Goal: Contribute content: Contribute content

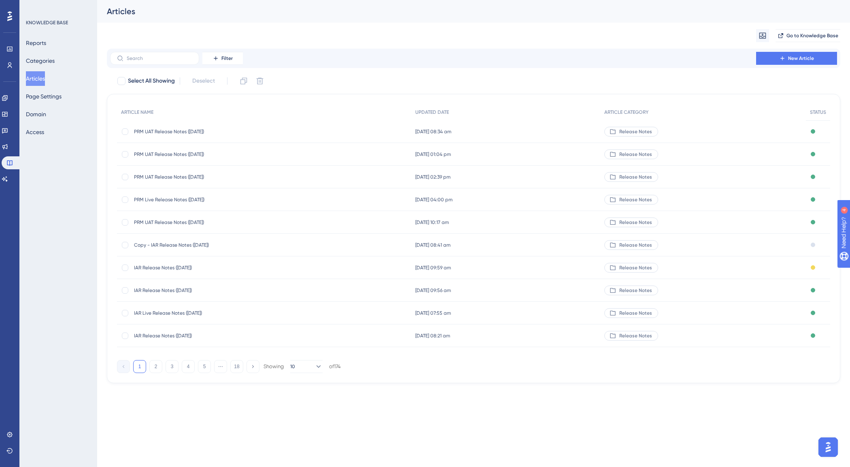
click at [180, 244] on span "Copy - IAR Release Notes ([DATE])" at bounding box center [199, 245] width 130 height 6
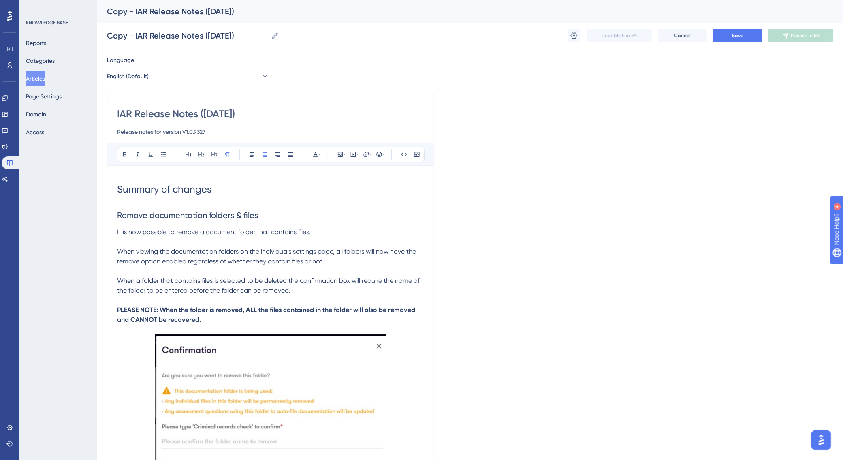
click at [215, 38] on input "Copy - IAR Release Notes ([DATE])" at bounding box center [187, 35] width 161 height 11
click at [228, 33] on input "Copy - IAR Release Notes ([DATE])" at bounding box center [187, 35] width 161 height 11
drag, startPoint x: 135, startPoint y: 32, endPoint x: 100, endPoint y: 39, distance: 36.0
click at [100, 39] on div "Performance Users Engagement Widgets Feedback Product Updates Knowledge Base AI…" at bounding box center [470, 441] width 746 height 882
type input "IAR Release Notes ([DATE])"
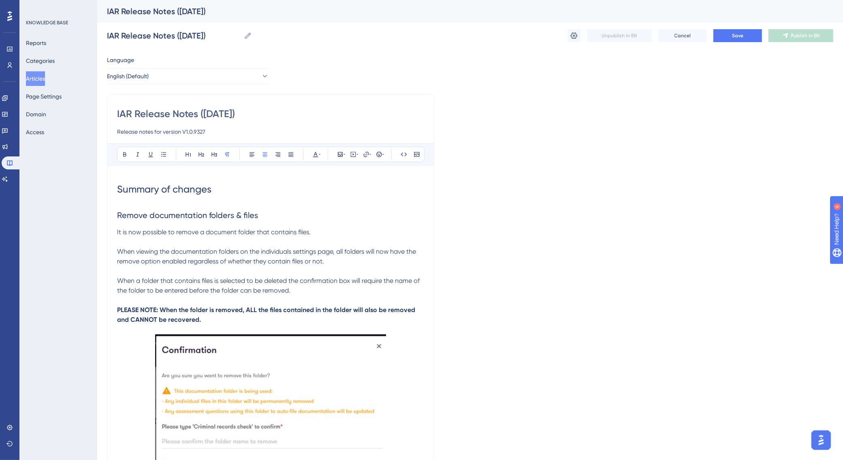
click at [210, 132] on input "Release notes for version V1.0.9327" at bounding box center [270, 132] width 307 height 10
type input "Release notes for version V1.0.9xxx"
click at [732, 36] on span "Save" at bounding box center [737, 35] width 11 height 6
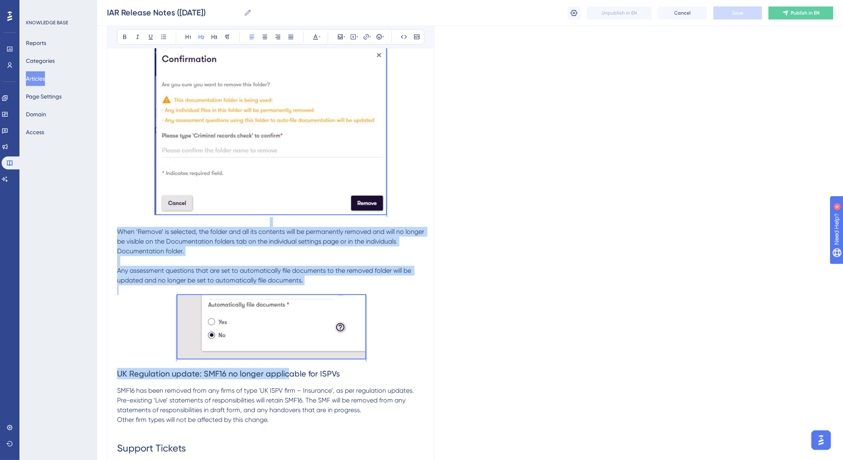
scroll to position [433, 0]
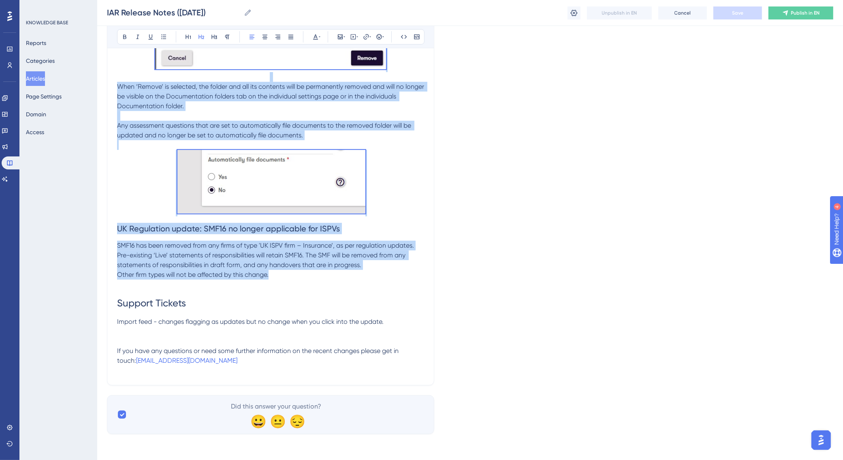
drag, startPoint x: 118, startPoint y: 179, endPoint x: 284, endPoint y: 273, distance: 190.4
click at [284, 273] on div "Summary of changes Remove documentation folders & files It is now possible to r…" at bounding box center [270, 57] width 307 height 635
copy div "Loremi dolorsitametc adipisc & elits Do ei tem incididu ut labore e dolorema al…"
click at [40, 76] on button "Articles" at bounding box center [35, 78] width 19 height 15
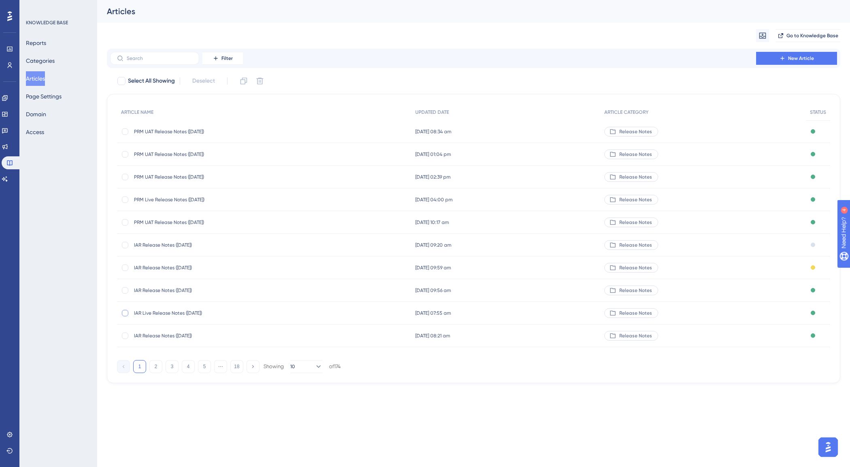
click at [127, 313] on div at bounding box center [125, 313] width 6 height 6
click at [242, 79] on icon at bounding box center [244, 81] width 7 height 7
checkbox input "false"
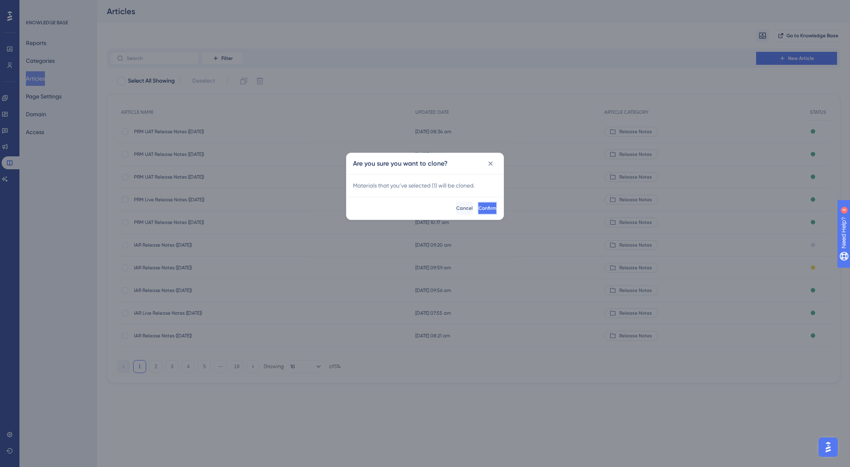
click at [478, 207] on button "Confirm" at bounding box center [487, 208] width 19 height 13
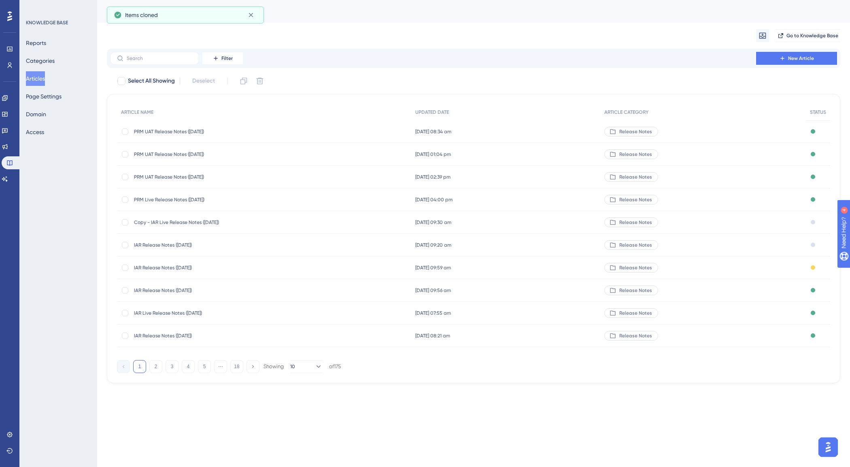
click at [196, 226] on div "Copy - IAR Live Release Notes ([DATE]) Copy - IAR Live Release Notes ([DATE])" at bounding box center [199, 222] width 130 height 23
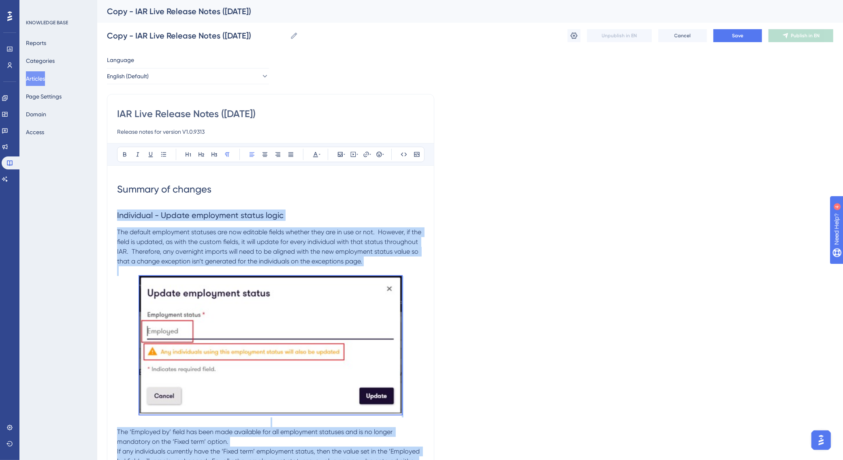
drag, startPoint x: 351, startPoint y: 275, endPoint x: 102, endPoint y: 215, distance: 255.2
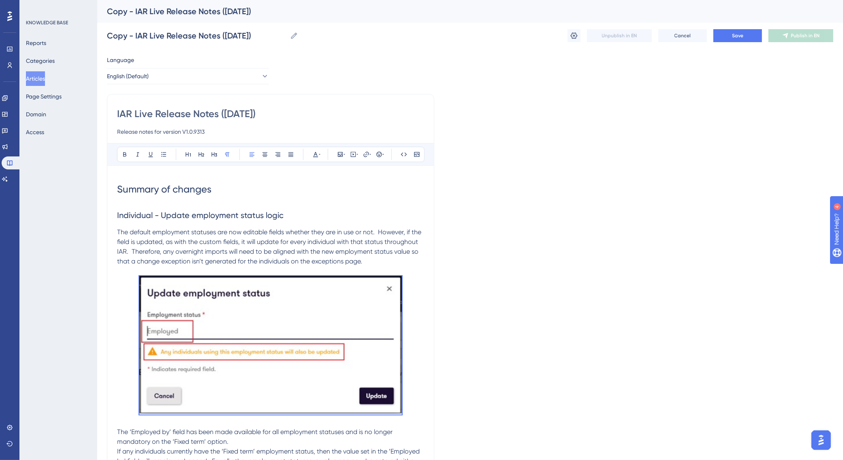
scroll to position [27, 0]
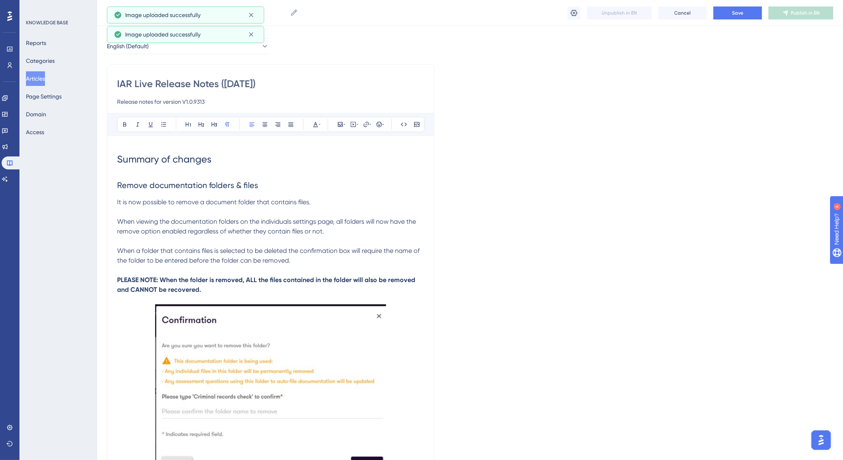
click at [235, 85] on input "IAR Live Release Notes ([DATE])" at bounding box center [270, 83] width 307 height 13
click at [246, 78] on input "IAR Live Release Notes ([DATE])" at bounding box center [270, 83] width 307 height 13
type input "IAR Live Release Notes ([DATE])"
click at [203, 104] on input "Release notes for version V1.0.9313" at bounding box center [270, 102] width 307 height 10
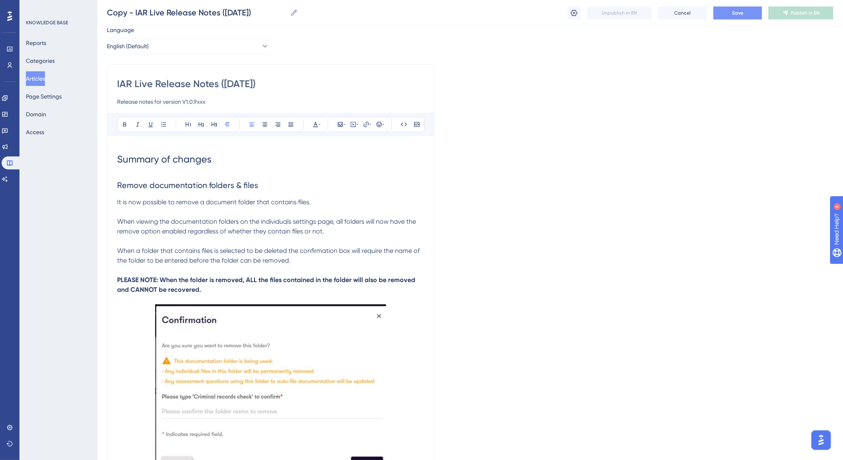
type input "Release notes for version V1.0.9xxx"
click at [732, 14] on span "Save" at bounding box center [737, 13] width 11 height 6
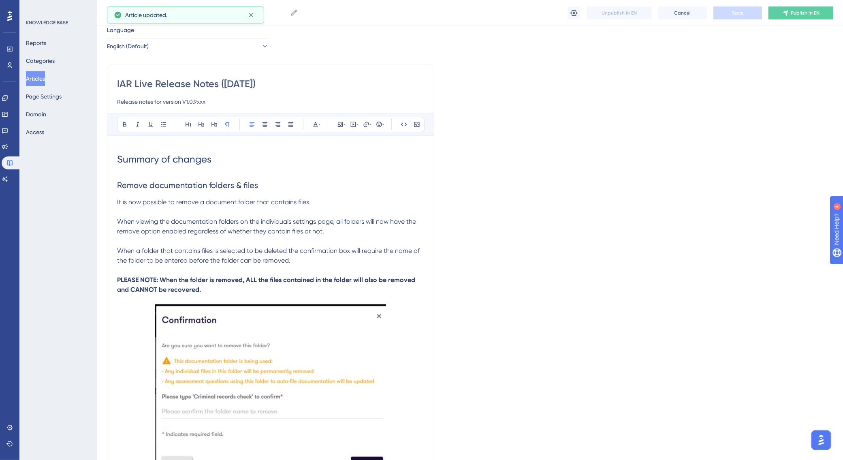
click at [379, 19] on div "Copy - IAR Live Release Notes ([DATE]) Copy - IAR Live Release Notes ([DATE]) U…" at bounding box center [470, 13] width 746 height 26
click at [134, 11] on input "Copy - IAR Live Release Notes ([DATE])" at bounding box center [197, 12] width 180 height 11
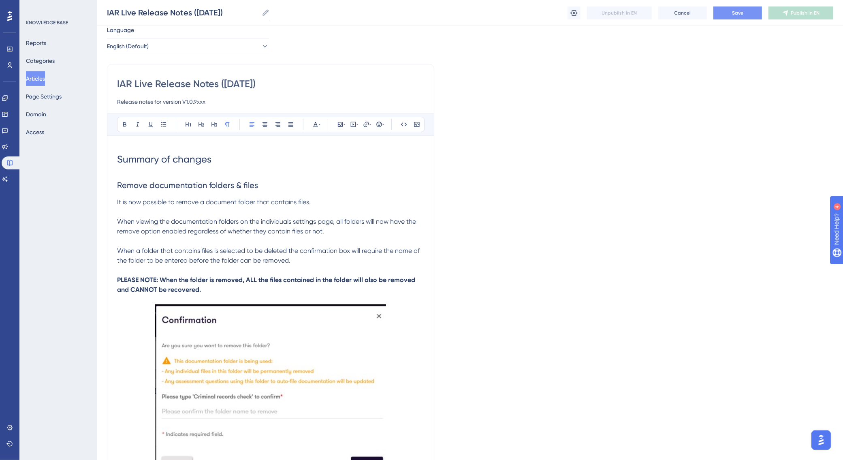
click at [203, 11] on input "IAR Live Release Notes ([DATE])" at bounding box center [182, 12] width 151 height 11
click at [218, 6] on label "IAR Live Release Notes ([DATE]) IAR Live Release Notes ([DATE])" at bounding box center [187, 13] width 161 height 15
click at [218, 7] on input "IAR Live Release Notes ([DATE])" at bounding box center [181, 12] width 149 height 11
click at [215, 10] on input "IAR Live Release Notes ([DATE])" at bounding box center [181, 12] width 149 height 11
type input "IAR Live Release Notes ([DATE])"
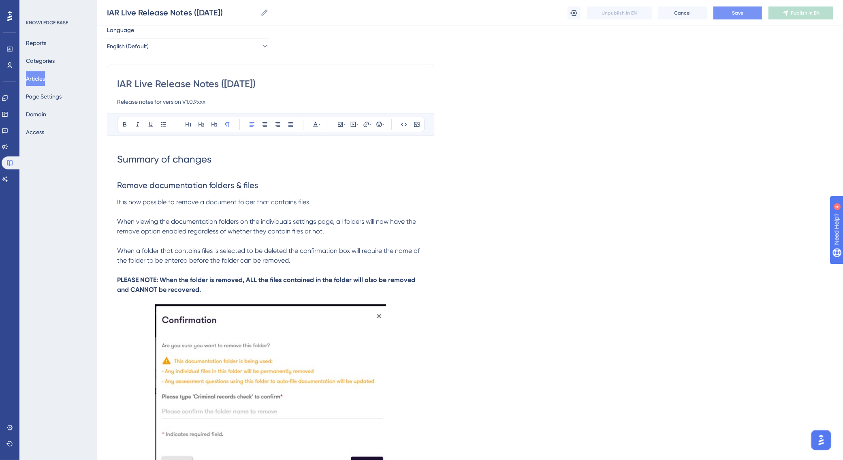
click at [734, 11] on span "Save" at bounding box center [737, 13] width 11 height 6
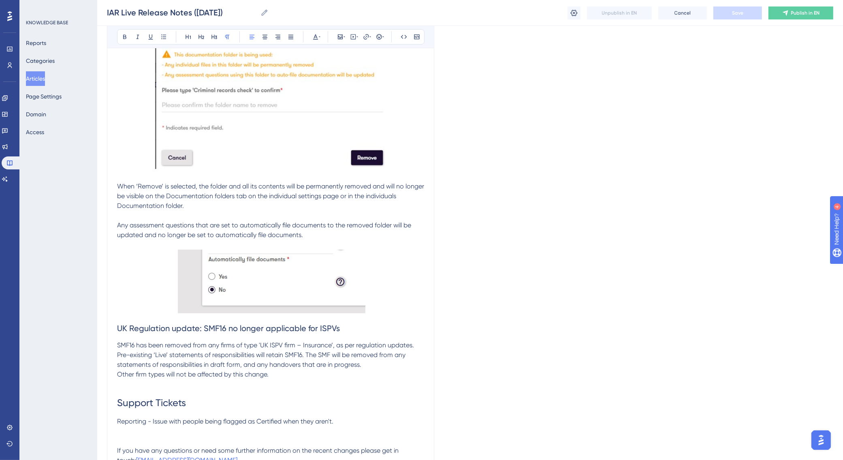
scroll to position [432, 0]
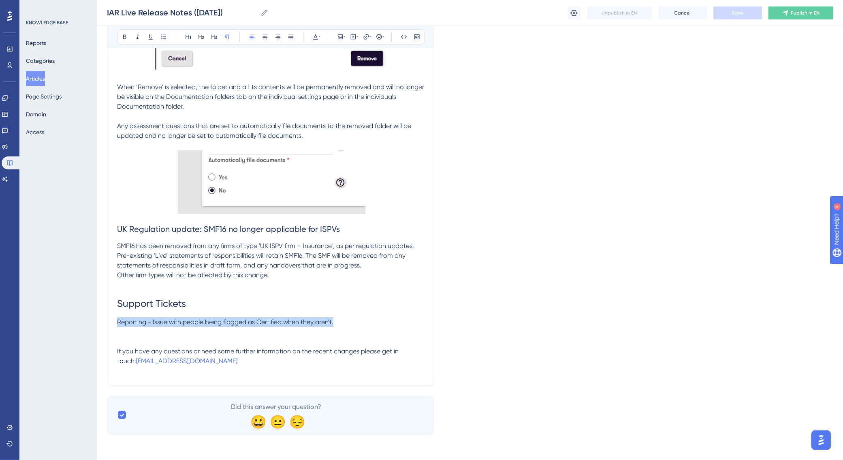
drag, startPoint x: 357, startPoint y: 325, endPoint x: 96, endPoint y: 324, distance: 260.8
click at [97, 324] on div "Performance Users Engagement Widgets Feedback Product Updates Knowledge Base AI…" at bounding box center [470, 7] width 746 height 879
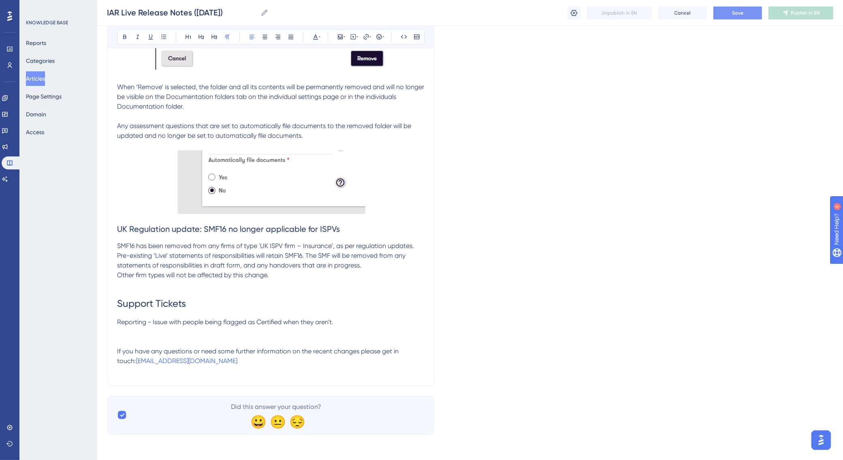
click at [402, 317] on p "Reporting - Issue with people being flagged as Certified when they aren't." at bounding box center [270, 322] width 307 height 10
click at [732, 13] on span "Save" at bounding box center [737, 13] width 11 height 6
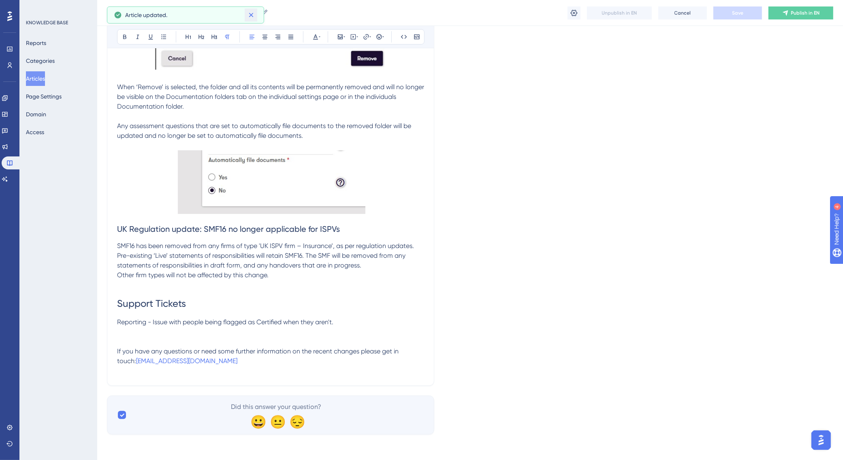
click at [249, 13] on icon at bounding box center [251, 15] width 8 height 8
click at [168, 17] on input "IAR Live Release Notes ([DATE])" at bounding box center [182, 12] width 150 height 11
click at [45, 75] on button "Articles" at bounding box center [35, 78] width 19 height 15
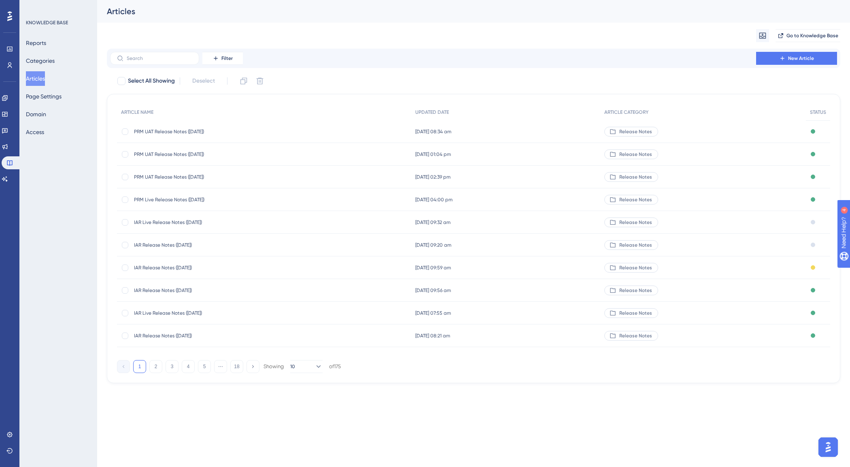
click at [174, 246] on span "IAR Release Notes ([DATE])" at bounding box center [199, 245] width 130 height 6
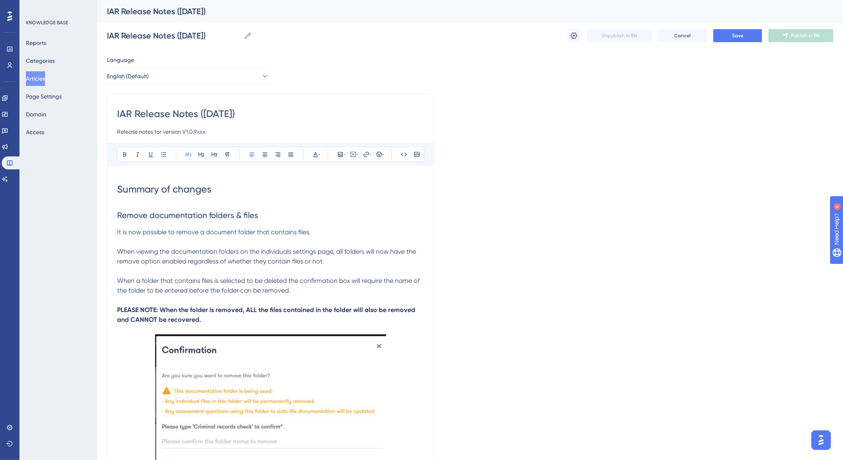
click at [41, 81] on button "Articles" at bounding box center [35, 78] width 19 height 15
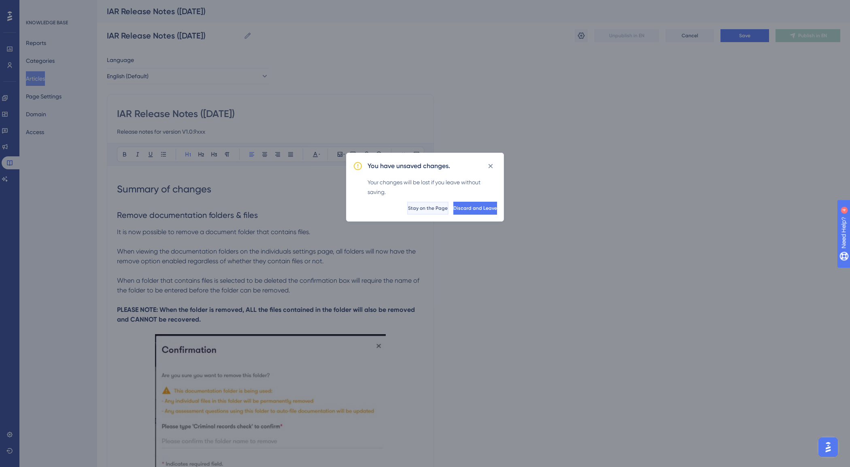
click at [408, 207] on span "Stay on the Page" at bounding box center [428, 208] width 40 height 6
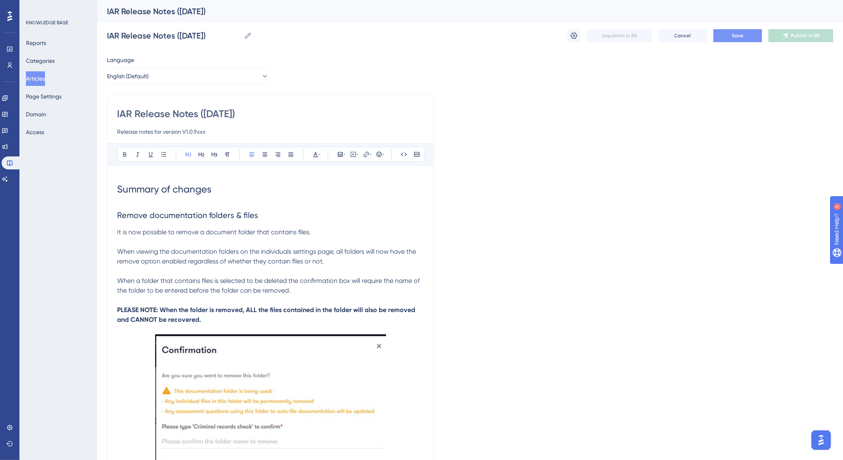
click at [739, 33] on span "Save" at bounding box center [737, 35] width 11 height 6
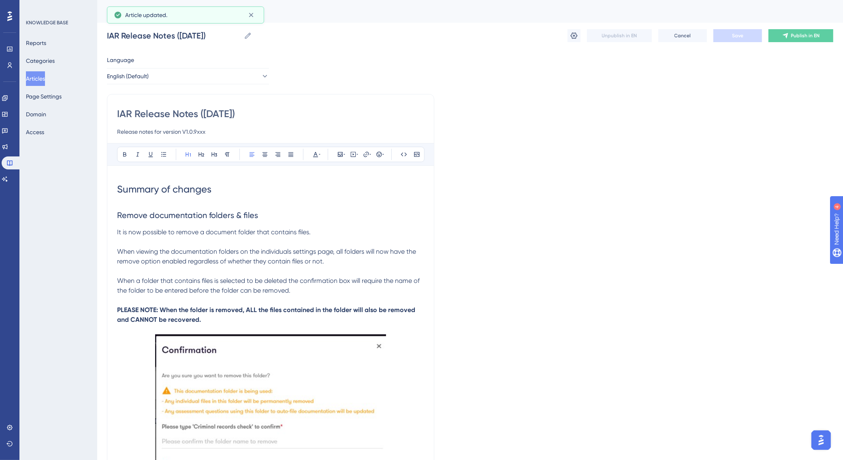
click at [215, 109] on input "IAR Release Notes ([DATE])" at bounding box center [270, 113] width 307 height 13
click at [212, 111] on input "IAR Release Notes ([DATE])" at bounding box center [270, 113] width 307 height 13
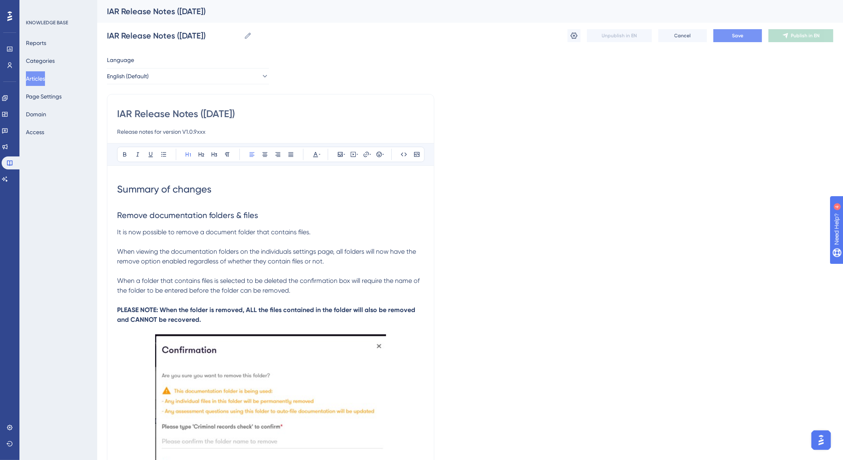
type input "IAR Release Notes ([DATE])"
click at [721, 38] on button "Save" at bounding box center [737, 35] width 49 height 13
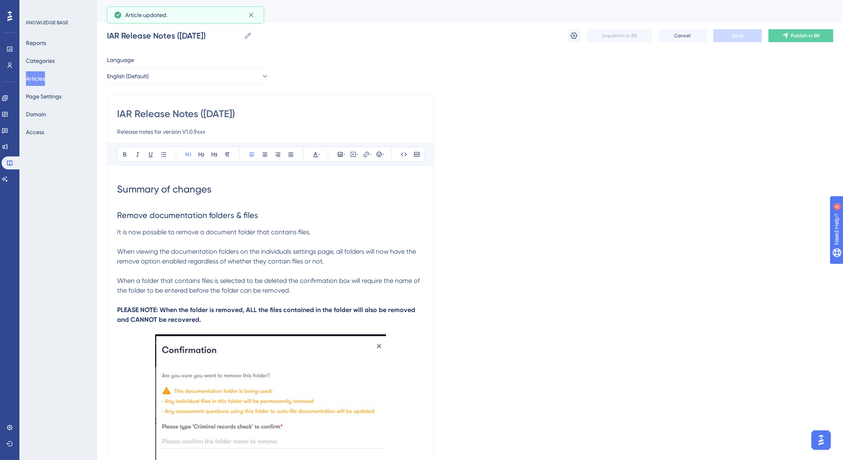
click at [43, 76] on button "Articles" at bounding box center [35, 78] width 19 height 15
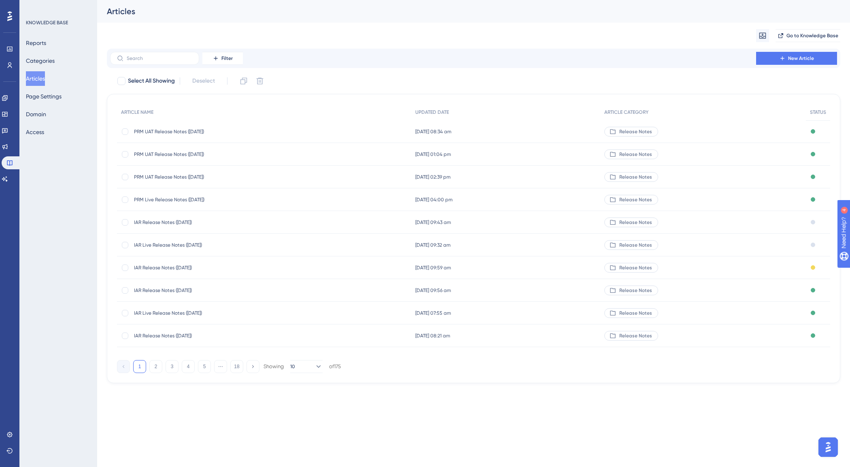
click at [152, 290] on span "IAR Release Notes ([DATE])" at bounding box center [199, 290] width 130 height 6
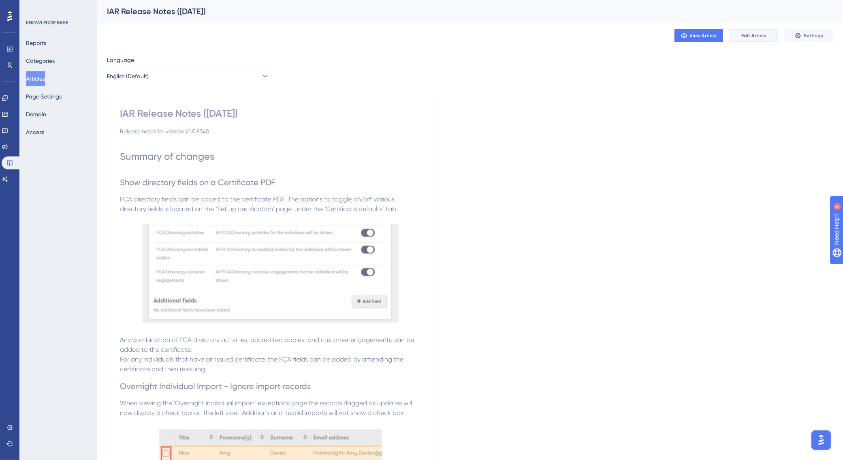
click at [745, 32] on button "Edit Article" at bounding box center [753, 35] width 49 height 13
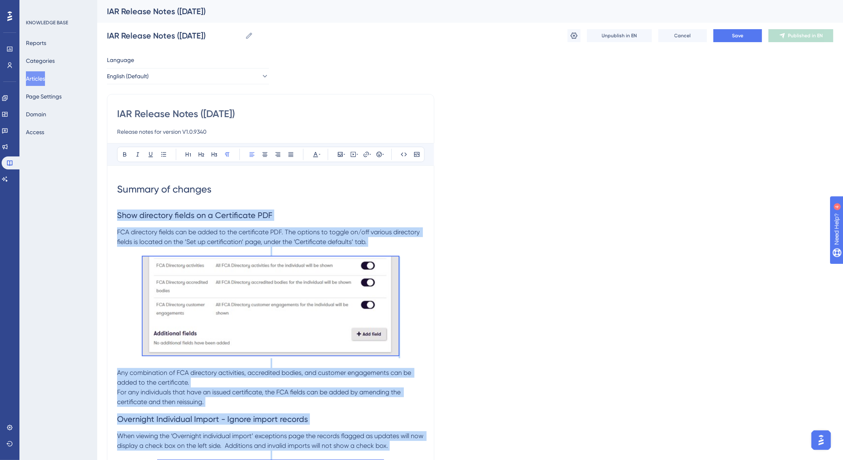
drag, startPoint x: 333, startPoint y: 274, endPoint x: 113, endPoint y: 215, distance: 228.5
copy div "Lore ipsumdolo sitame co a Elitseddoei TEM INC utlaboree dolore mag al enima mi…"
click at [9, 164] on icon at bounding box center [9, 163] width 6 height 6
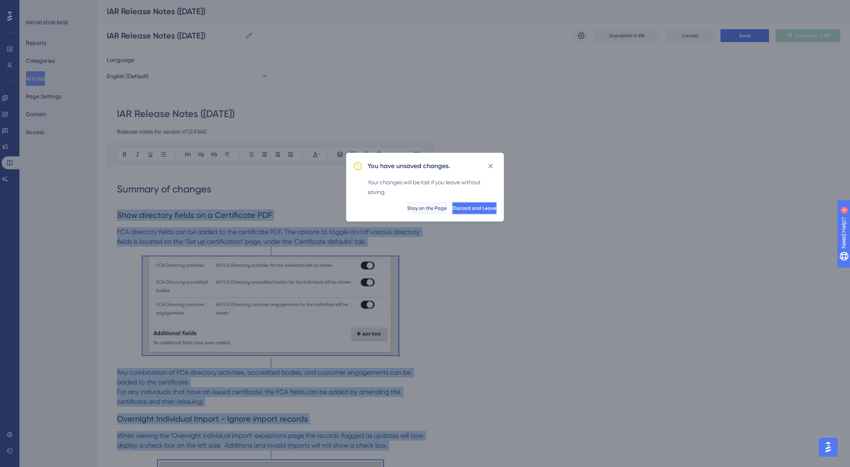
click at [452, 211] on button "Discard and Leave" at bounding box center [474, 208] width 45 height 13
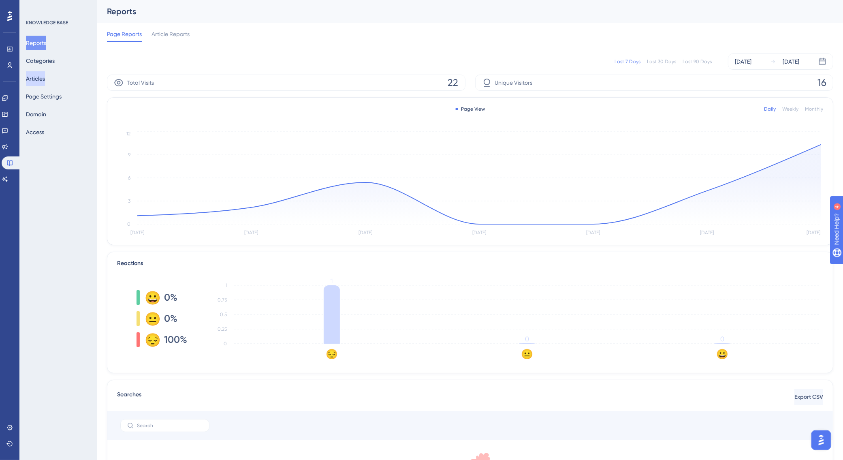
click at [45, 80] on button "Articles" at bounding box center [35, 78] width 19 height 15
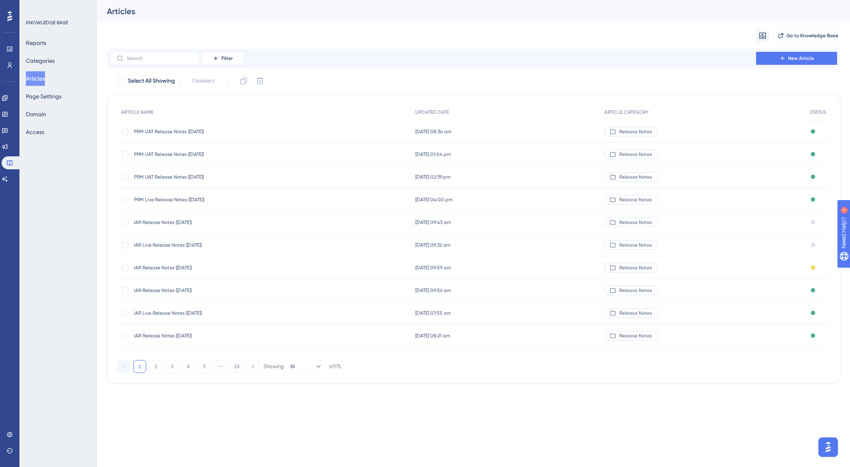
click at [173, 221] on span "IAR Release Notes ([DATE])" at bounding box center [199, 222] width 130 height 6
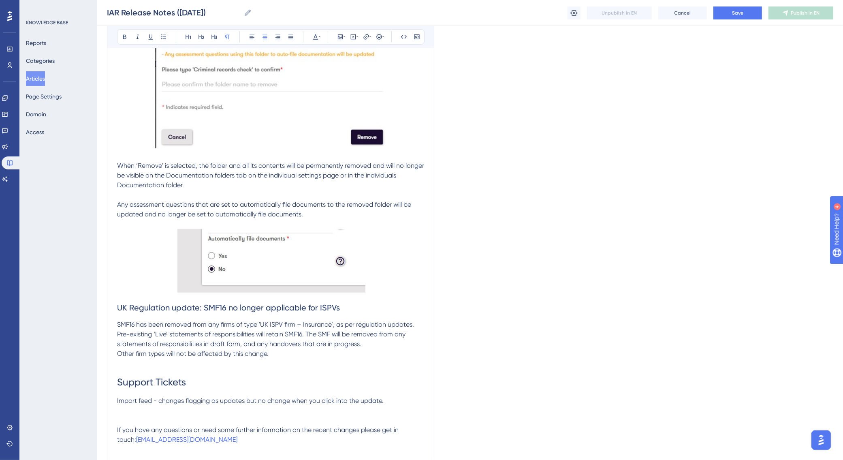
scroll to position [426, 0]
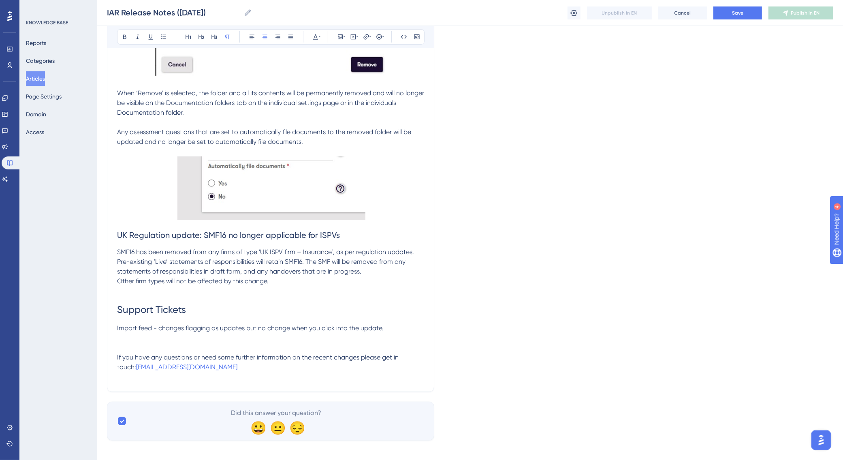
click at [271, 282] on p "Pre-existing ‘Live’ statements of responsibilities will retain SMF16. The SMF w…" at bounding box center [270, 271] width 307 height 29
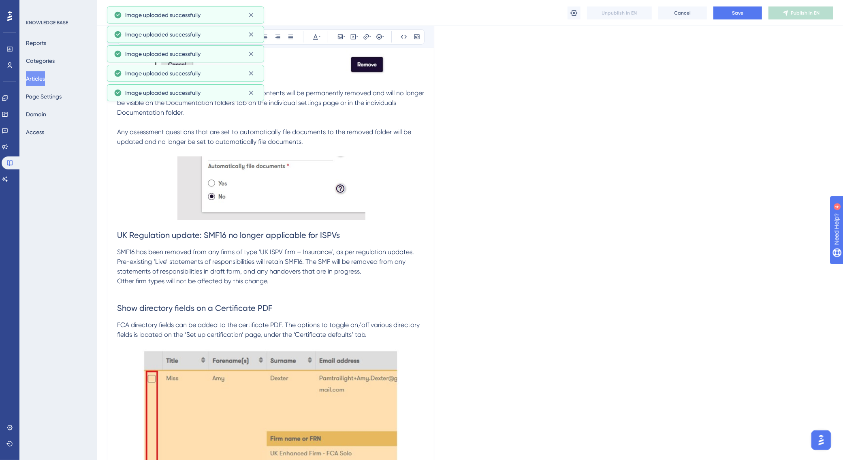
scroll to position [652, 0]
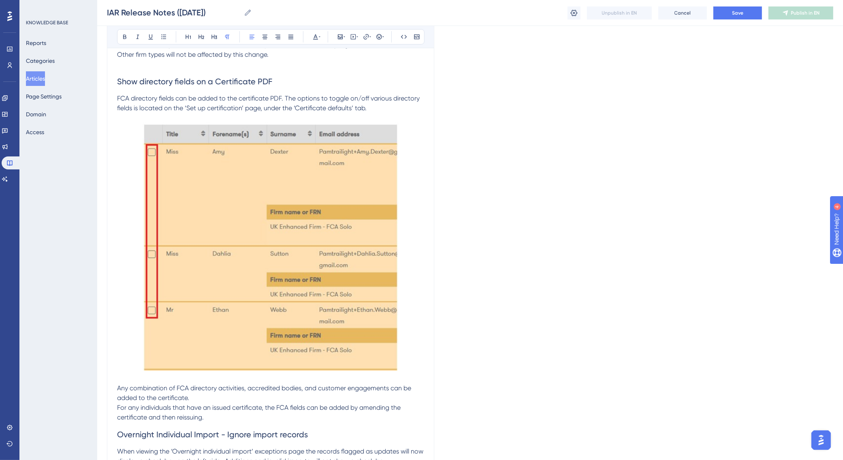
click at [241, 60] on p at bounding box center [270, 65] width 307 height 10
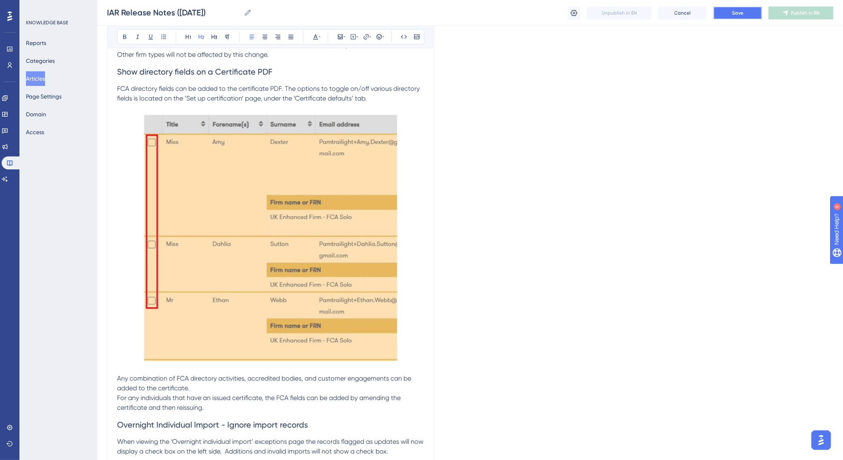
click at [726, 13] on button "Save" at bounding box center [737, 12] width 49 height 13
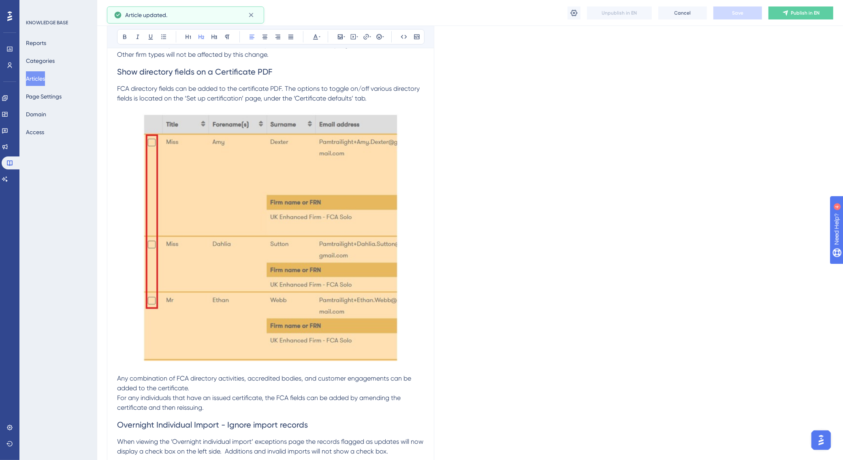
click at [41, 75] on button "Articles" at bounding box center [35, 78] width 19 height 15
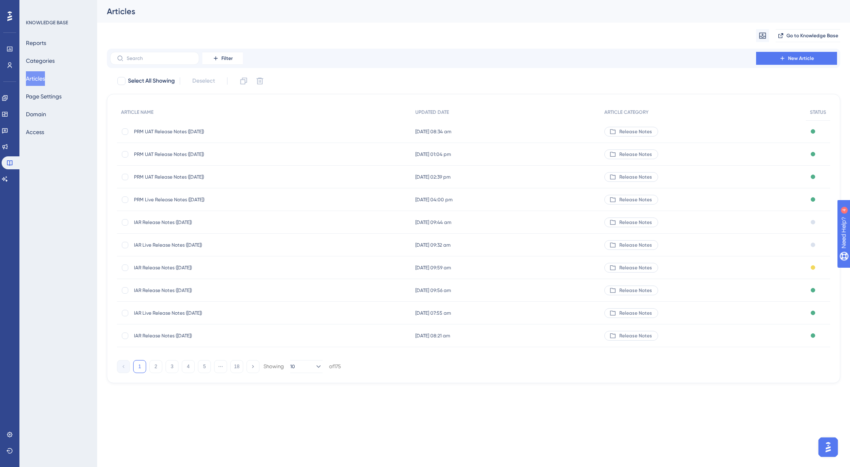
click at [187, 288] on span "IAR Release Notes ([DATE])" at bounding box center [199, 290] width 130 height 6
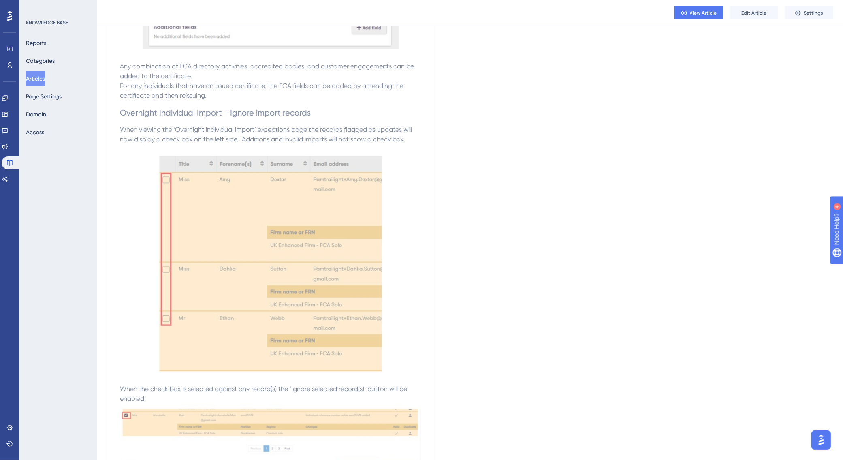
scroll to position [557, 0]
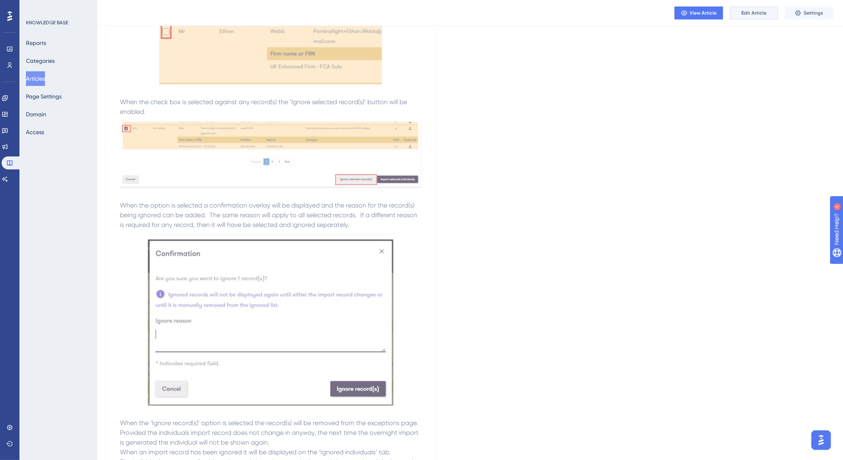
click at [758, 12] on span "Edit Article" at bounding box center [753, 13] width 25 height 6
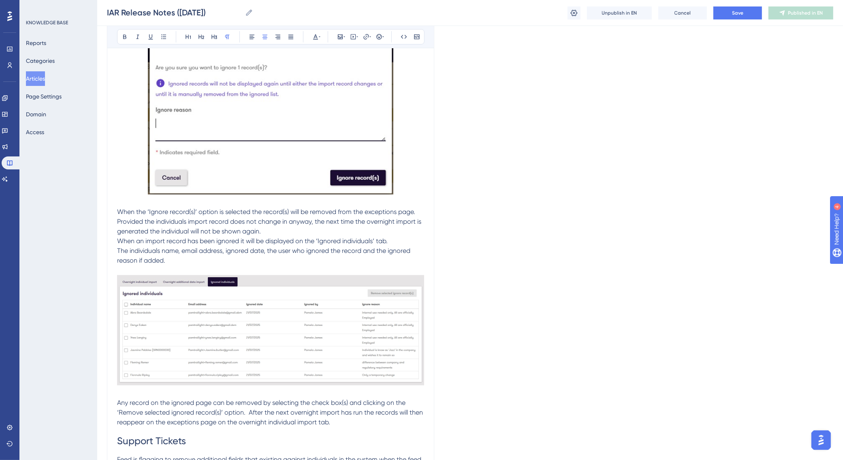
scroll to position [948, 0]
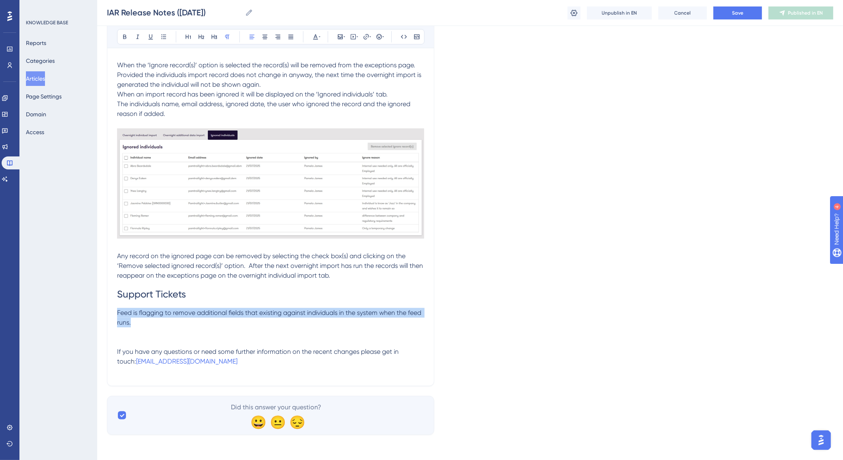
drag, startPoint x: 134, startPoint y: 320, endPoint x: 118, endPoint y: 310, distance: 19.0
click at [118, 310] on p "Feed is flagging to remove additional fields that existing against individuals …" at bounding box center [270, 317] width 307 height 19
copy span "Feed is flagging to remove additional fields that existing against individuals …"
click at [747, 12] on button "Save" at bounding box center [737, 12] width 49 height 13
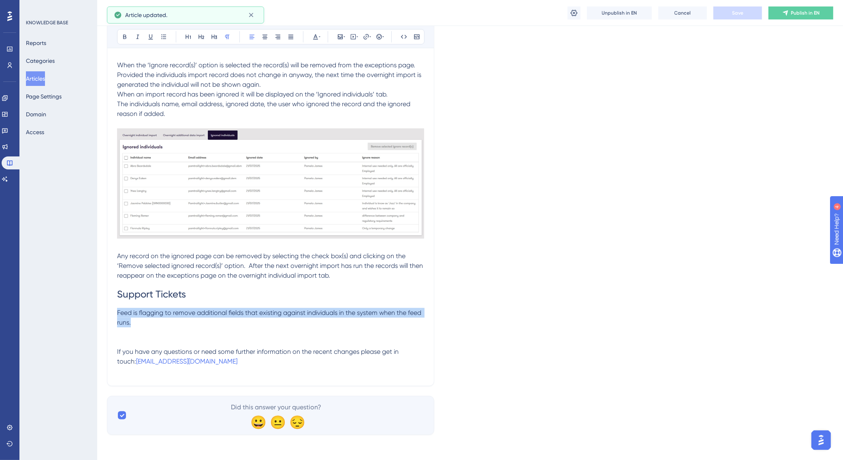
click at [41, 76] on button "Articles" at bounding box center [35, 78] width 19 height 15
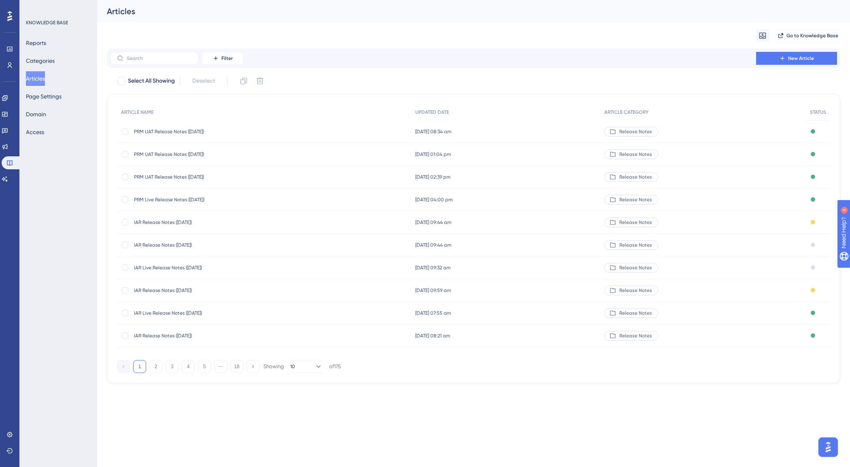
click at [182, 243] on span "IAR Release Notes ([DATE])" at bounding box center [199, 245] width 130 height 6
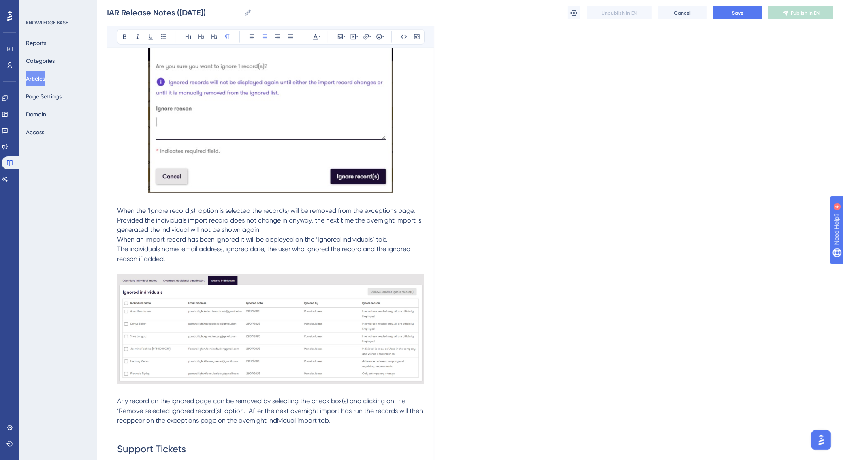
scroll to position [1609, 0]
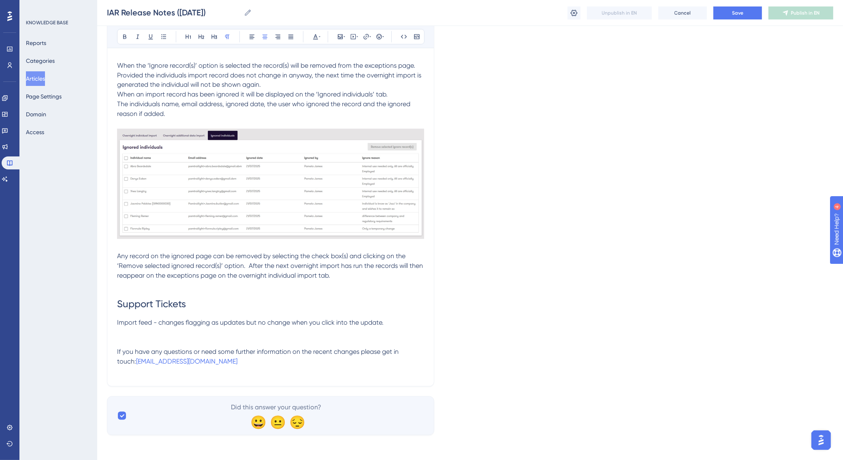
click at [388, 321] on p "Import feed - changes flagging as updates but no change when you click into the…" at bounding box center [270, 323] width 307 height 10
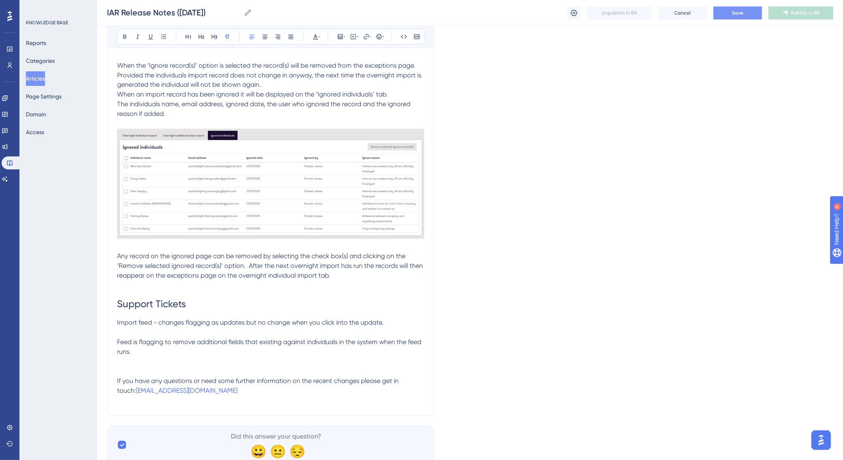
click at [737, 13] on span "Save" at bounding box center [737, 13] width 11 height 6
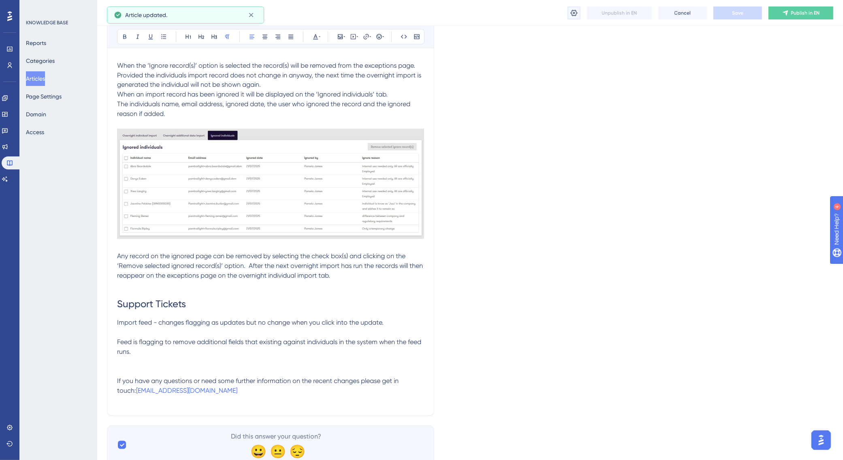
click at [575, 15] on icon at bounding box center [574, 12] width 7 height 6
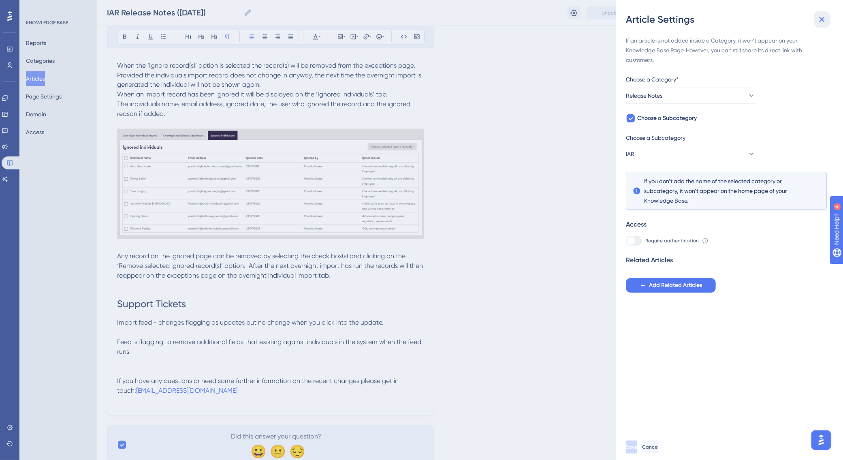
click at [820, 19] on icon at bounding box center [821, 19] width 5 height 5
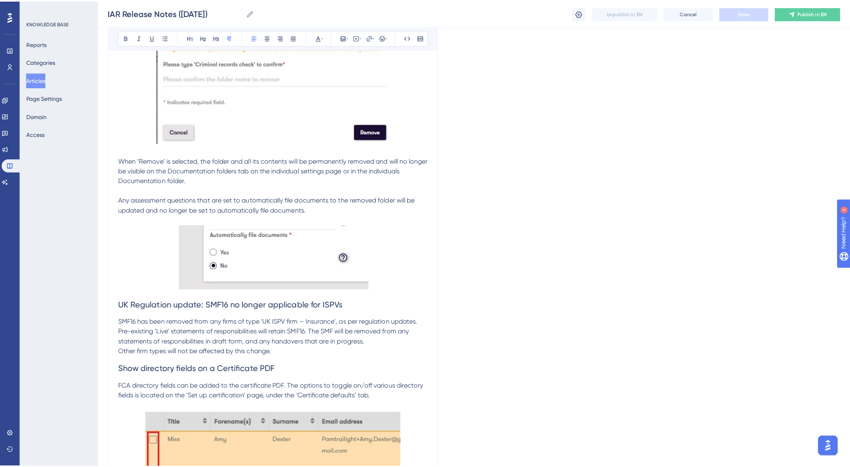
scroll to position [0, 0]
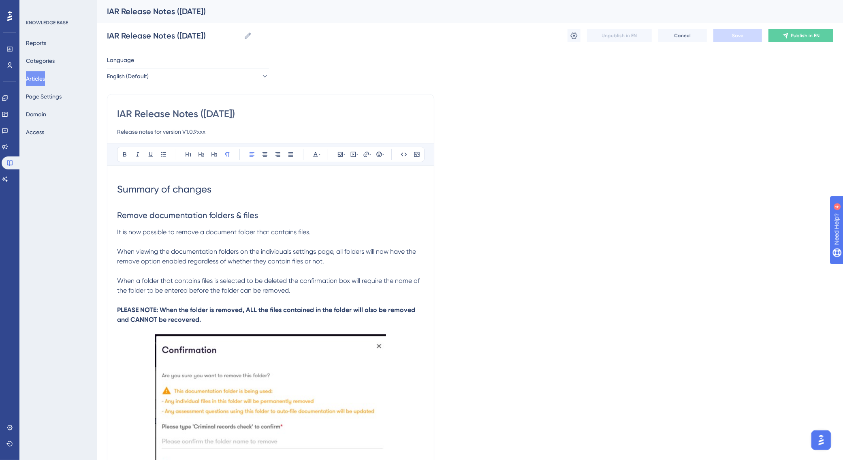
click at [45, 80] on button "Articles" at bounding box center [35, 78] width 19 height 15
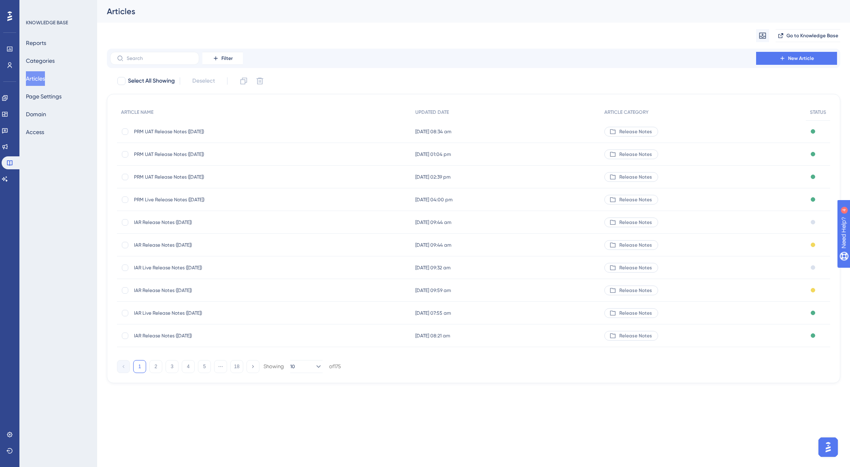
click at [194, 268] on span "IAR Live Release Notes ([DATE])" at bounding box center [199, 267] width 130 height 6
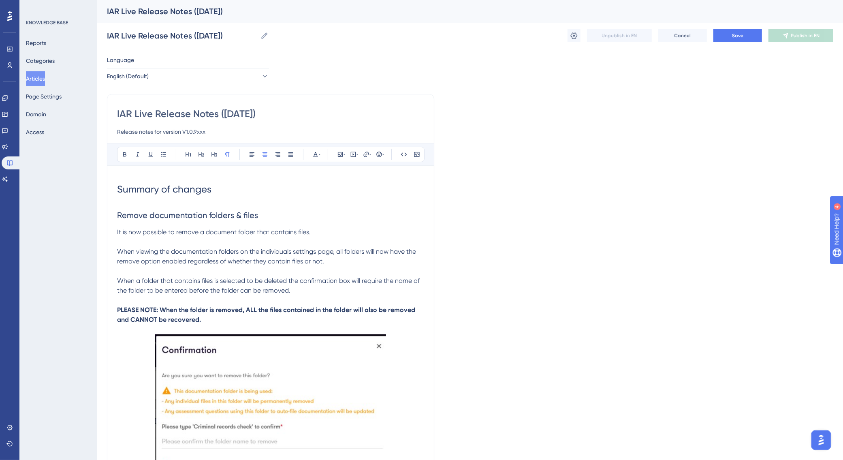
click at [233, 111] on input "IAR Live Release Notes ([DATE])" at bounding box center [270, 113] width 307 height 13
type input "IAR Live Release Notes ([DATE])"
type input "IAR Live Release Notes (1x/08/2025)"
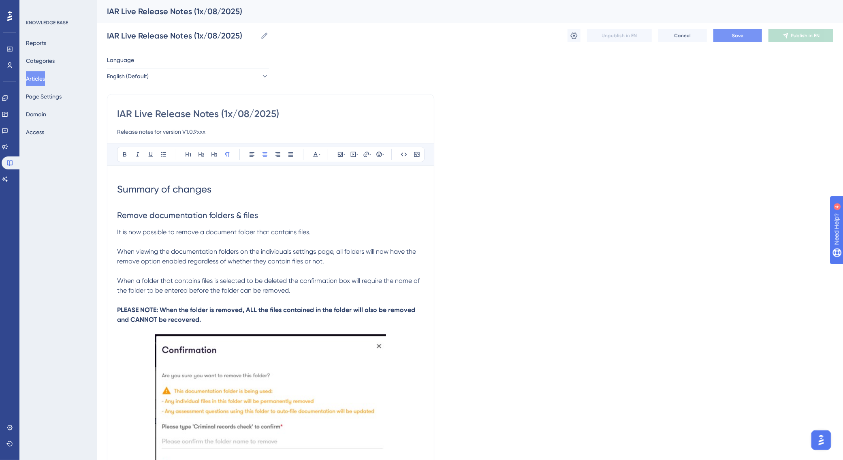
click at [741, 37] on span "Save" at bounding box center [737, 35] width 11 height 6
drag, startPoint x: 153, startPoint y: 111, endPoint x: 129, endPoint y: 112, distance: 23.9
click at [129, 112] on input "IAR Live Release Notes (1x/08/2025)" at bounding box center [270, 113] width 307 height 13
type input "IAR Release Notes (1x/08/2025)"
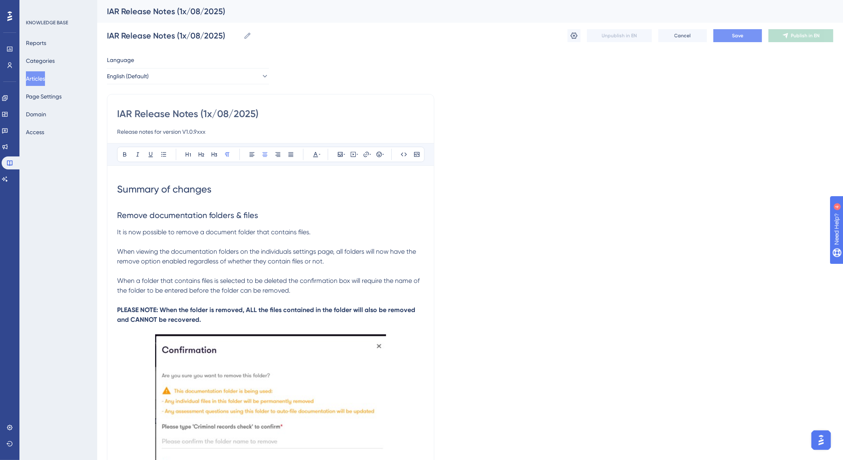
type input "IAR Release Notes (1x/08/2025)"
click at [744, 34] on button "Save" at bounding box center [737, 35] width 49 height 13
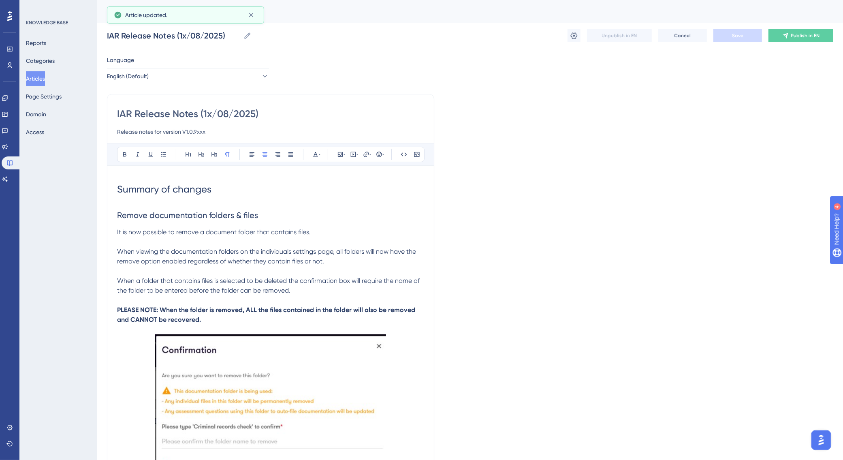
click at [41, 79] on button "Articles" at bounding box center [35, 78] width 19 height 15
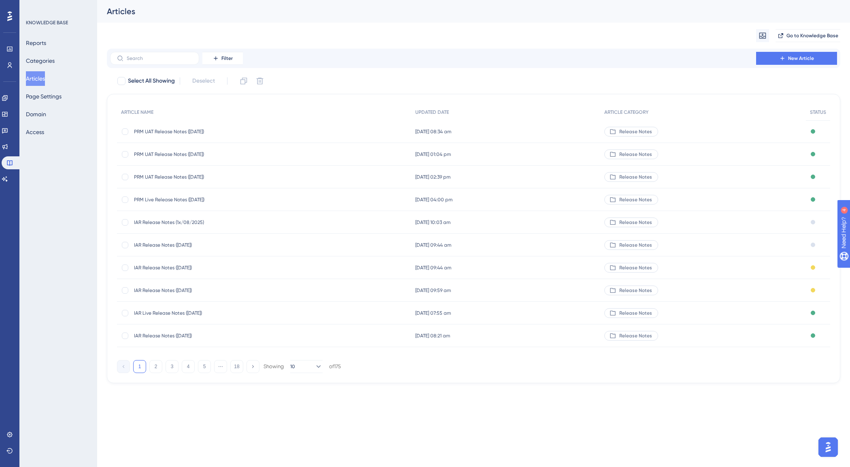
click at [192, 246] on span "IAR Release Notes ([DATE])" at bounding box center [199, 245] width 130 height 6
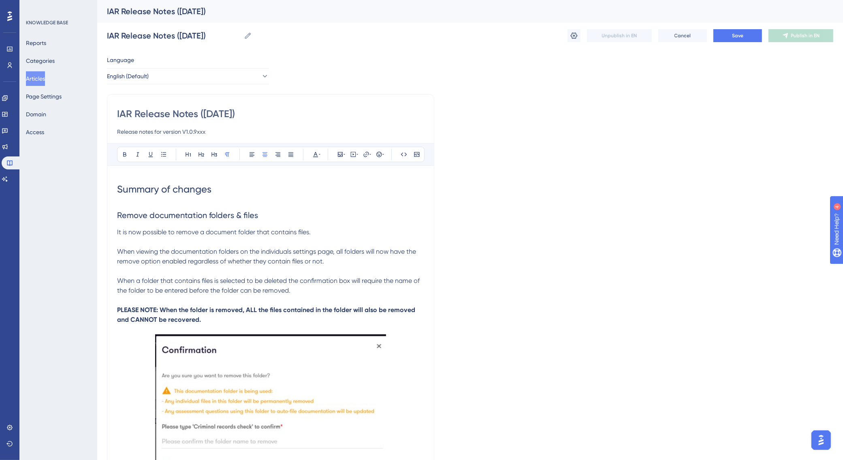
click at [136, 112] on input "IAR Release Notes ([DATE])" at bounding box center [270, 113] width 307 height 13
type input "IAR Live Release Notes ([DATE])"
click at [122, 33] on input "IAR Release Notes ([DATE])" at bounding box center [174, 35] width 134 height 11
type input "IAR Live Release Notes ([DATE])"
click at [737, 40] on button "Save" at bounding box center [737, 35] width 49 height 13
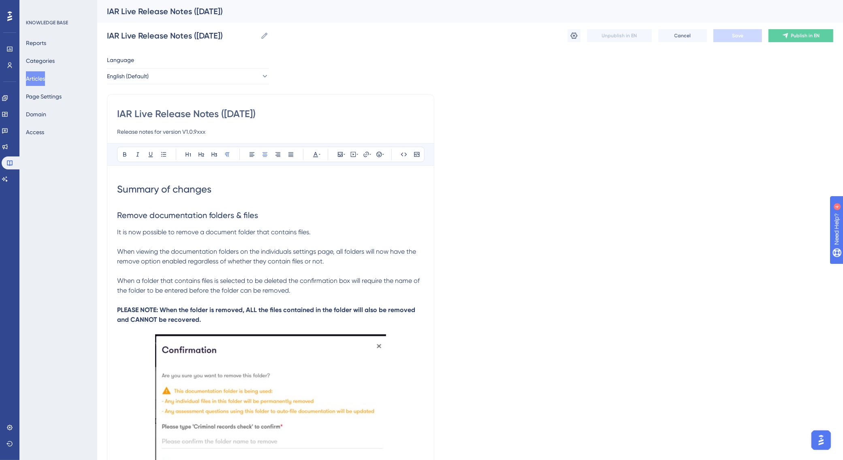
click at [41, 79] on button "Articles" at bounding box center [35, 78] width 19 height 15
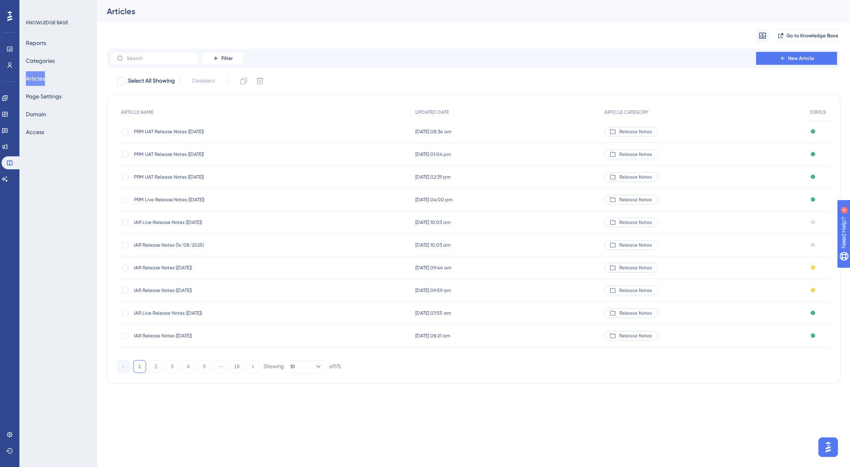
click at [189, 244] on span "IAR Release Notes (1x/08/2025)" at bounding box center [199, 245] width 130 height 6
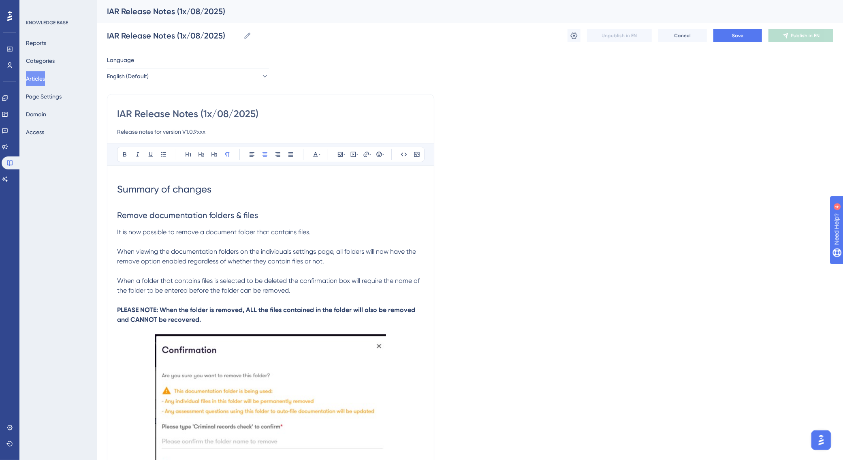
click at [187, 10] on div "IAR Release Notes (1x/08/2025)" at bounding box center [460, 11] width 706 height 11
click at [188, 31] on input "IAR Release Notes (1x/08/2025)" at bounding box center [173, 35] width 133 height 11
type input "IAR Release Notes ([DATE])"
click at [213, 112] on input "IAR Release Notes (1x/08/2025)" at bounding box center [270, 113] width 307 height 13
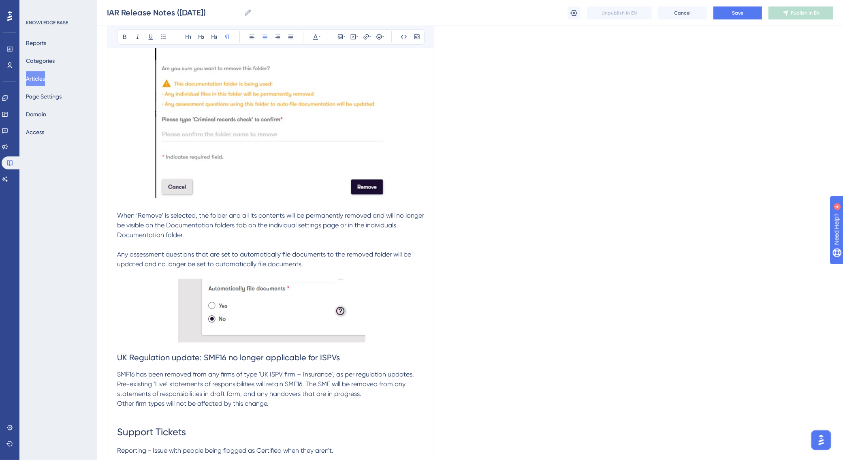
scroll to position [432, 0]
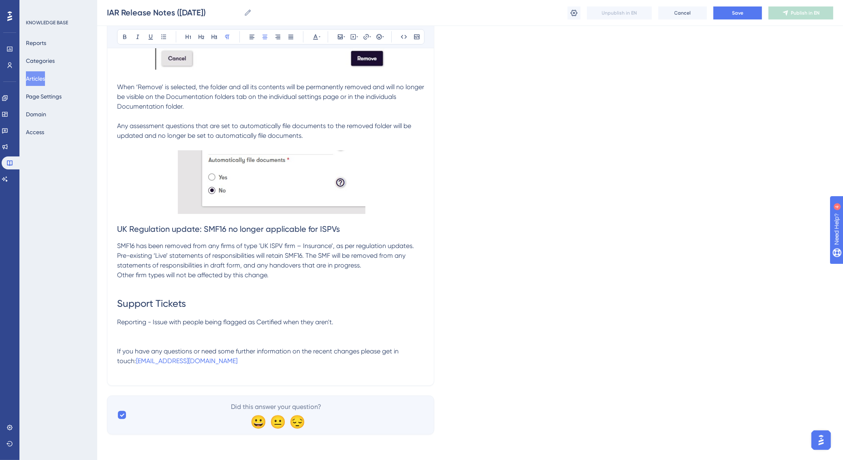
type input "IAR Release Notes ([DATE])"
drag, startPoint x: 347, startPoint y: 320, endPoint x: 115, endPoint y: 324, distance: 232.5
click at [115, 324] on div "IAR Release Notes ([DATE]) Release notes for version V1.0.9xxx Bold Italic Unde…" at bounding box center [270, 22] width 327 height 727
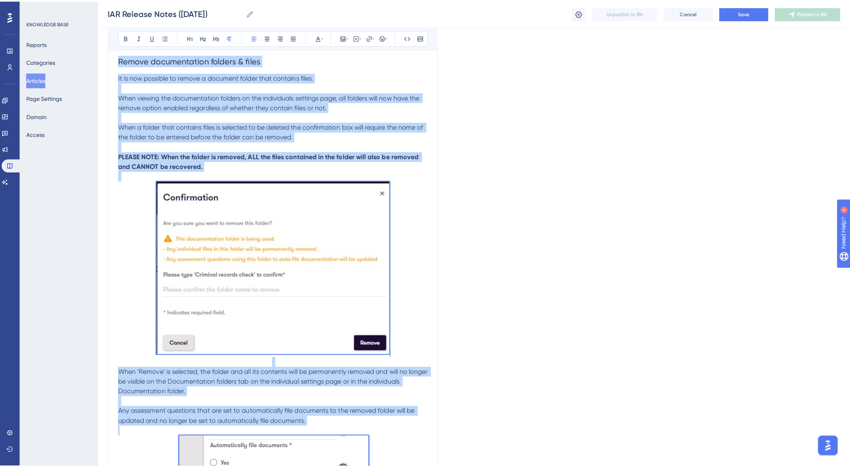
scroll to position [0, 0]
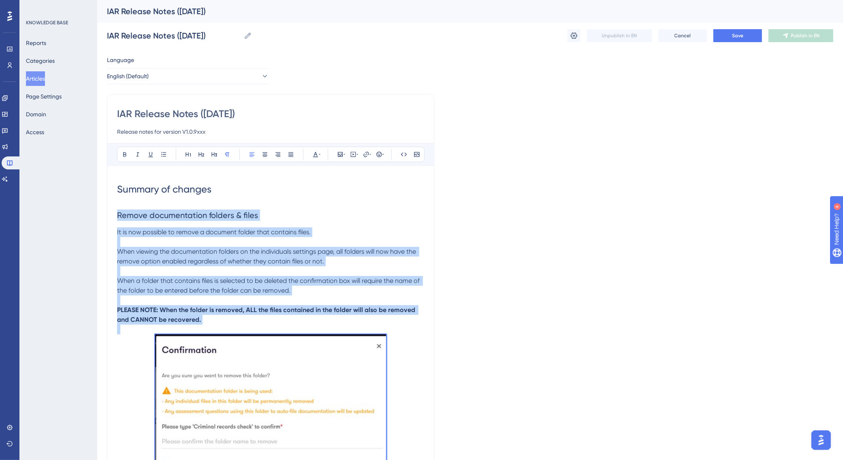
drag, startPoint x: 282, startPoint y: 280, endPoint x: 116, endPoint y: 224, distance: 175.1
click at [116, 224] on div "IAR Release Notes ([DATE]) Release notes for version V1.0.9xxx Bold Italic Unde…" at bounding box center [270, 457] width 327 height 727
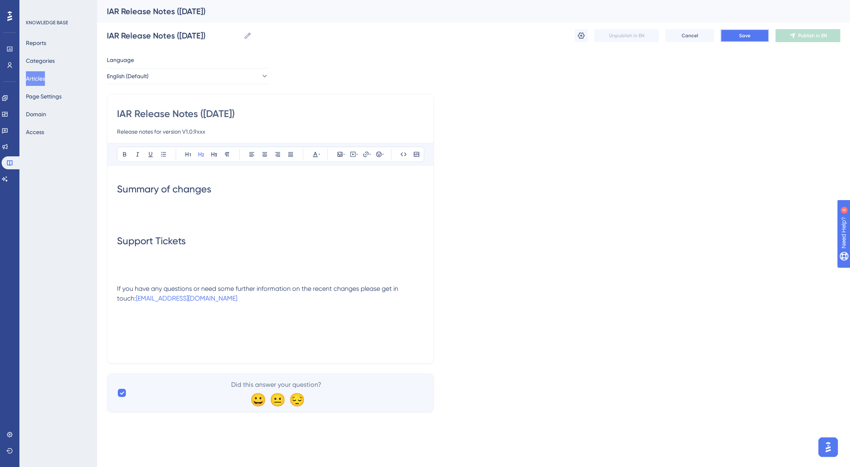
click at [742, 33] on span "Save" at bounding box center [744, 35] width 11 height 6
click at [45, 81] on button "Articles" at bounding box center [35, 78] width 19 height 15
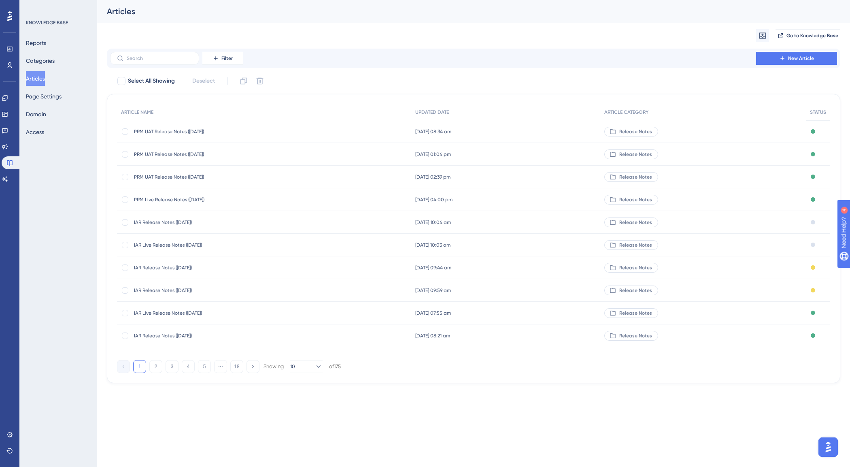
click at [198, 243] on span "IAR Live Release Notes ([DATE])" at bounding box center [199, 245] width 130 height 6
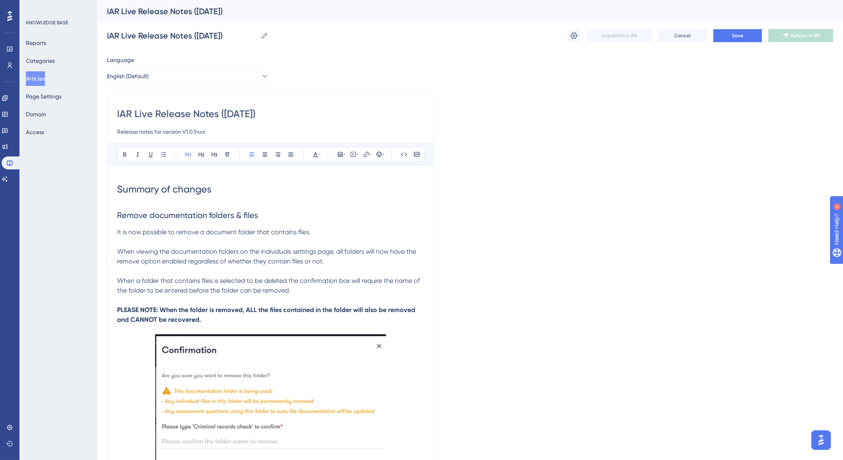
click at [41, 79] on button "Articles" at bounding box center [35, 78] width 19 height 15
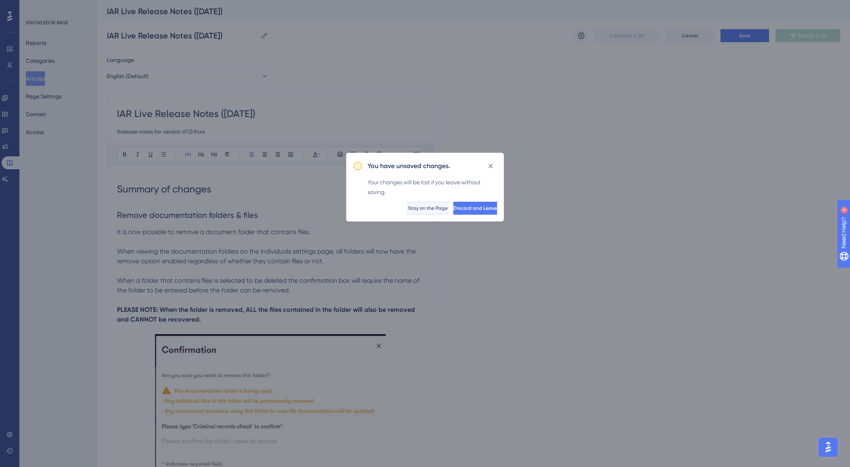
click at [408, 210] on span "Stay on the Page" at bounding box center [428, 208] width 40 height 6
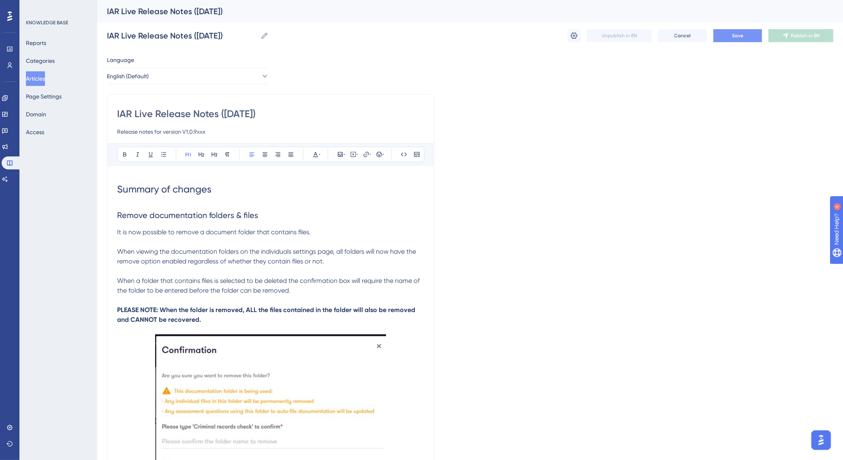
click at [734, 35] on span "Save" at bounding box center [737, 35] width 11 height 6
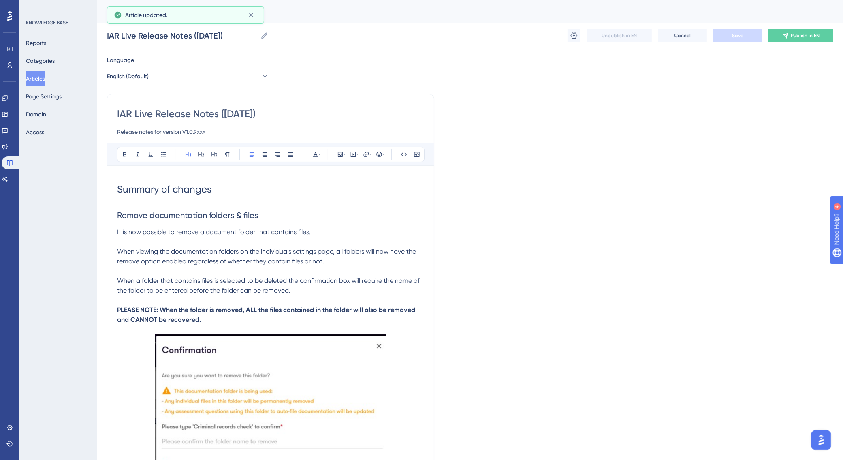
click at [42, 78] on button "Articles" at bounding box center [35, 78] width 19 height 15
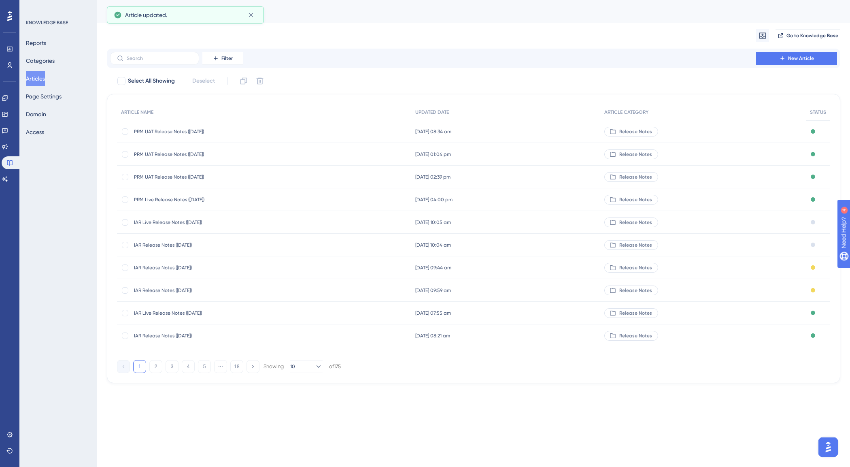
click at [183, 243] on span "IAR Release Notes ([DATE])" at bounding box center [199, 245] width 130 height 6
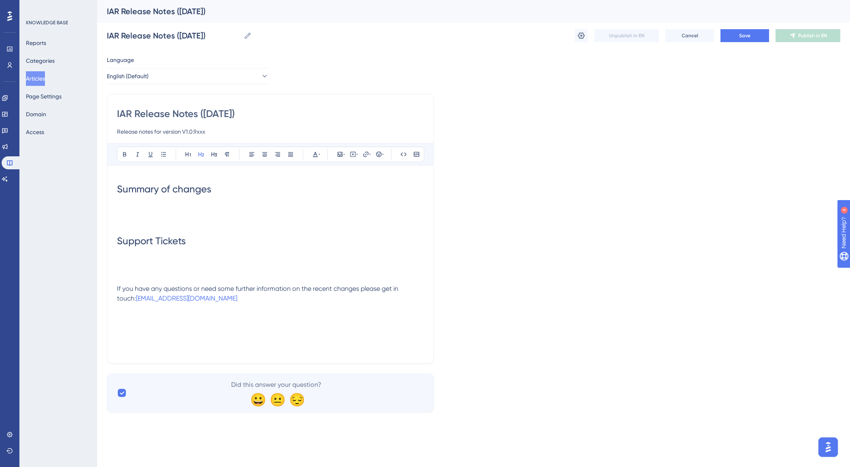
click at [152, 209] on h2 at bounding box center [270, 215] width 307 height 24
click at [211, 210] on h2 at bounding box center [270, 215] width 307 height 24
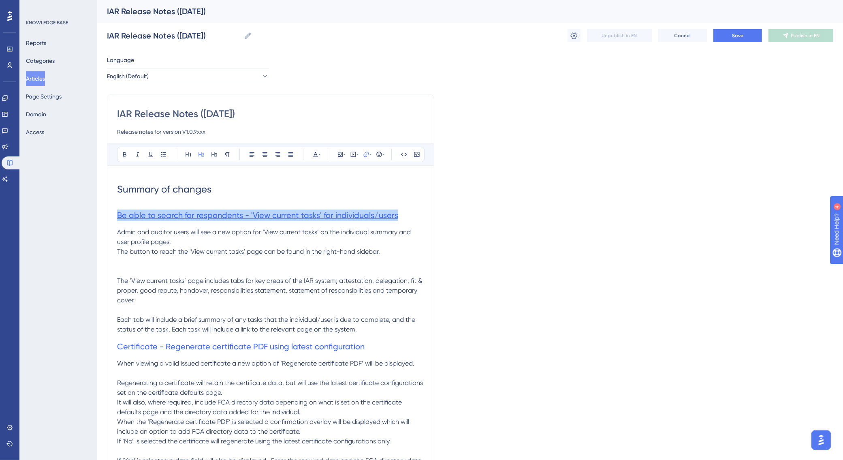
drag, startPoint x: 401, startPoint y: 215, endPoint x: 119, endPoint y: 215, distance: 282.7
click at [119, 215] on h2 "Be able to search for respondents - 'View current tasks' for individuals/users" at bounding box center [270, 215] width 307 height 24
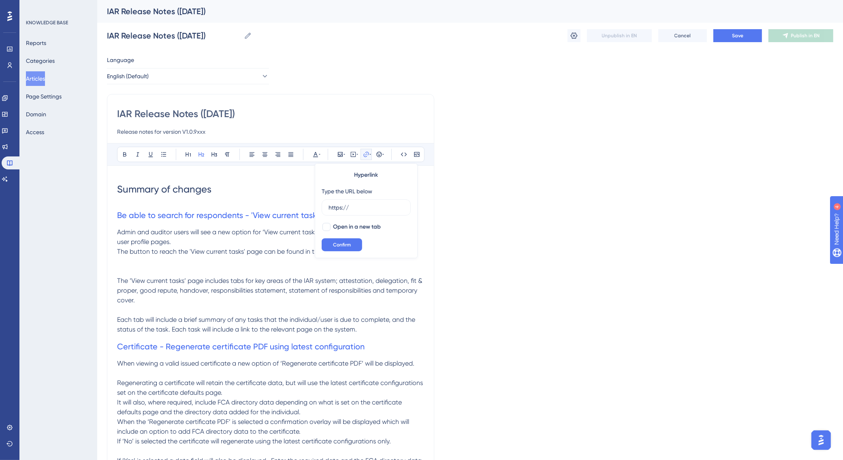
click at [497, 219] on div "Language English (Default) IAR Release Notes ([DATE]) Release notes for version…" at bounding box center [470, 446] width 726 height 783
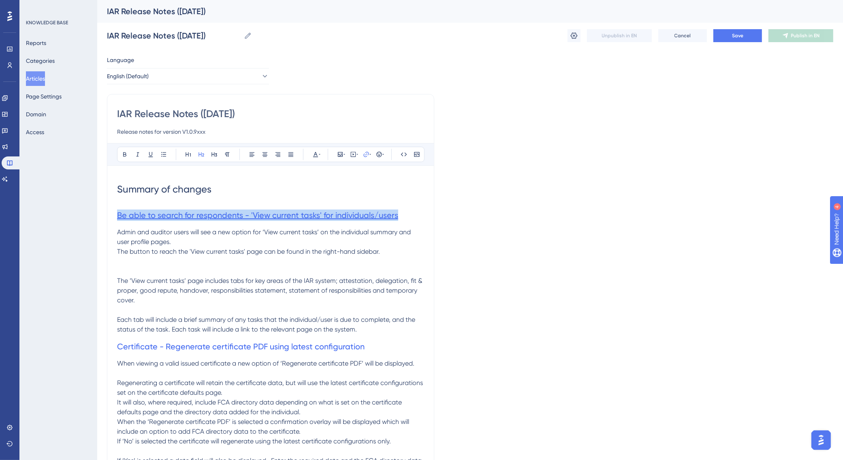
drag, startPoint x: 400, startPoint y: 219, endPoint x: 118, endPoint y: 218, distance: 281.9
click at [118, 218] on h2 "Be able to search for respondents - 'View current tasks' for individuals/users" at bounding box center [270, 215] width 307 height 24
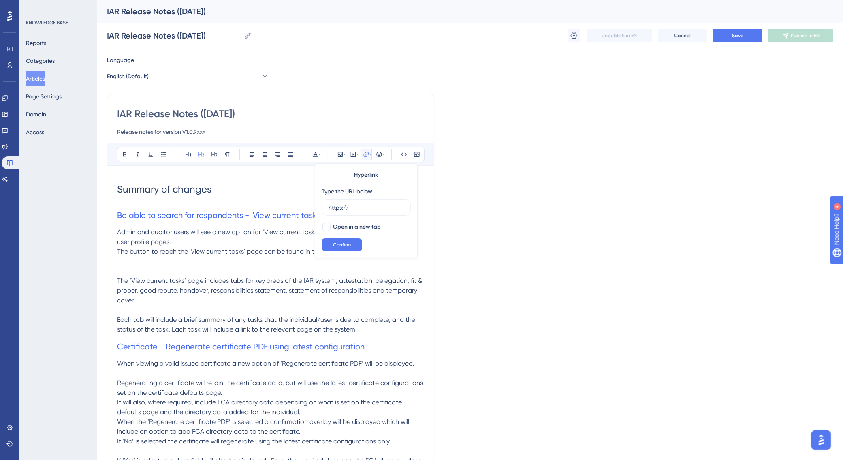
click at [499, 233] on div "Language English (Default) IAR Release Notes ([DATE]) Release notes for version…" at bounding box center [470, 446] width 726 height 783
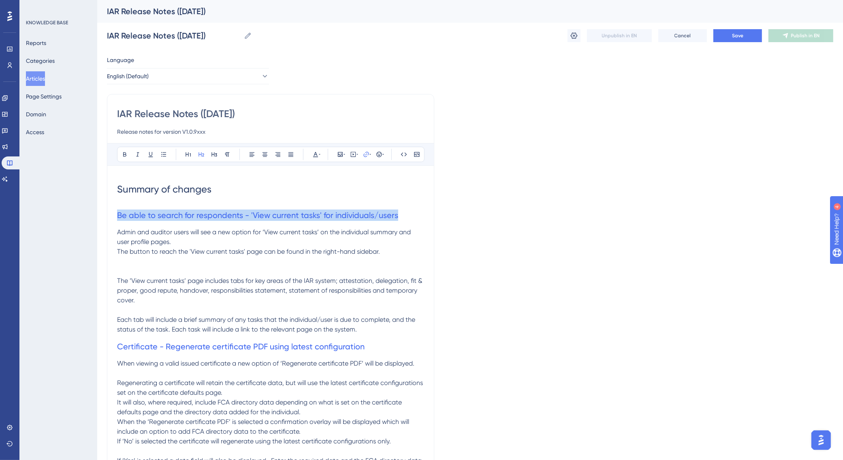
drag, startPoint x: 410, startPoint y: 219, endPoint x: 111, endPoint y: 217, distance: 298.9
click at [111, 217] on div "IAR Release Notes ([DATE]) Release notes for version V1.0.9xxx Bold Italic Unde…" at bounding box center [270, 442] width 327 height 696
drag, startPoint x: 399, startPoint y: 215, endPoint x: 116, endPoint y: 210, distance: 282.7
click at [116, 210] on div "IAR Release Notes ([DATE]) Release notes for version V1.0.9xxx Bold Italic Unde…" at bounding box center [270, 442] width 327 height 696
click at [125, 155] on icon at bounding box center [124, 154] width 6 height 6
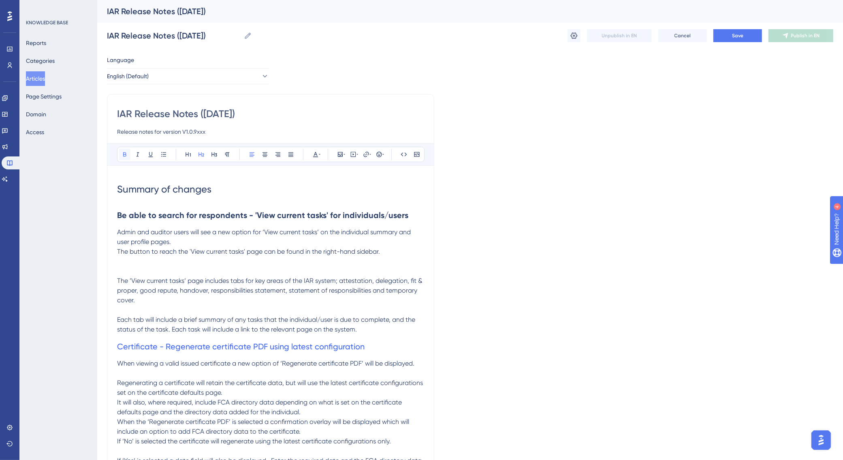
click at [125, 155] on icon at bounding box center [124, 154] width 6 height 6
click at [361, 207] on h2 "Be able to search for respondents - 'View current tasks' for individuals/users" at bounding box center [270, 215] width 307 height 24
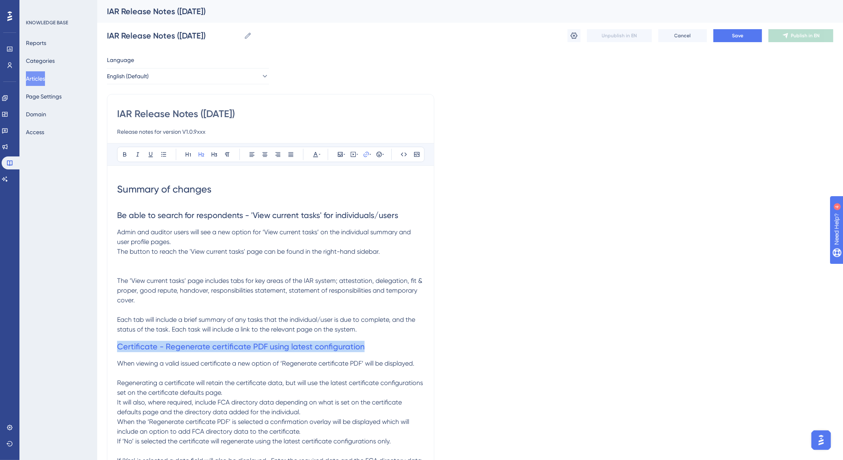
drag, startPoint x: 373, startPoint y: 345, endPoint x: 112, endPoint y: 343, distance: 260.4
click at [112, 343] on div "IAR Release Notes ([DATE]) Release notes for version V1.0.9xxx Bold Italic Unde…" at bounding box center [270, 442] width 327 height 696
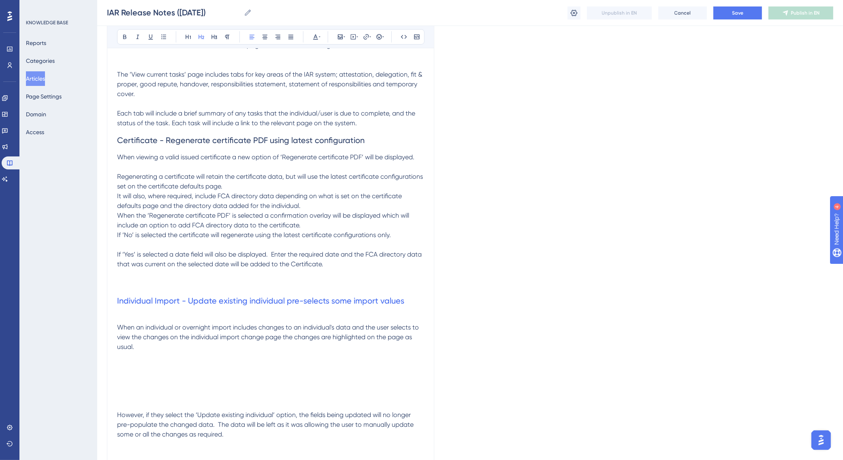
scroll to position [253, 0]
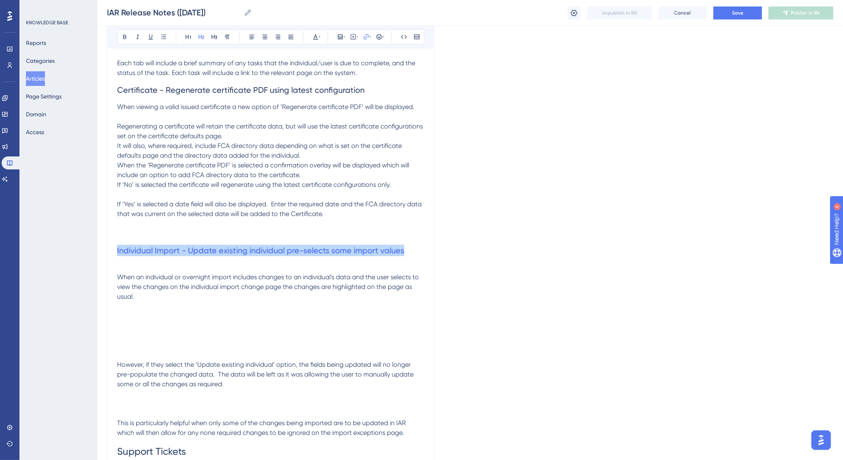
drag, startPoint x: 320, startPoint y: 249, endPoint x: 105, endPoint y: 249, distance: 214.6
click at [105, 249] on div "Performance Users Engagement Widgets Feedback Product Updates Knowledge Base AI…" at bounding box center [470, 171] width 746 height 848
click at [230, 224] on p at bounding box center [270, 224] width 307 height 10
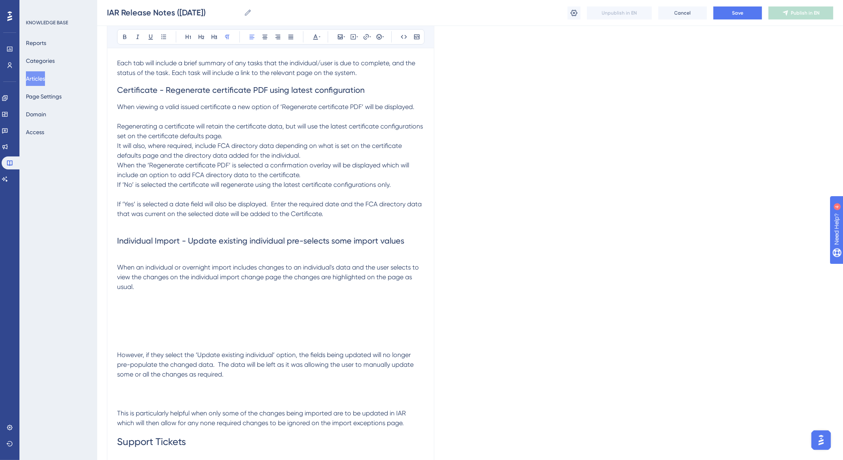
click at [133, 310] on p at bounding box center [270, 306] width 307 height 10
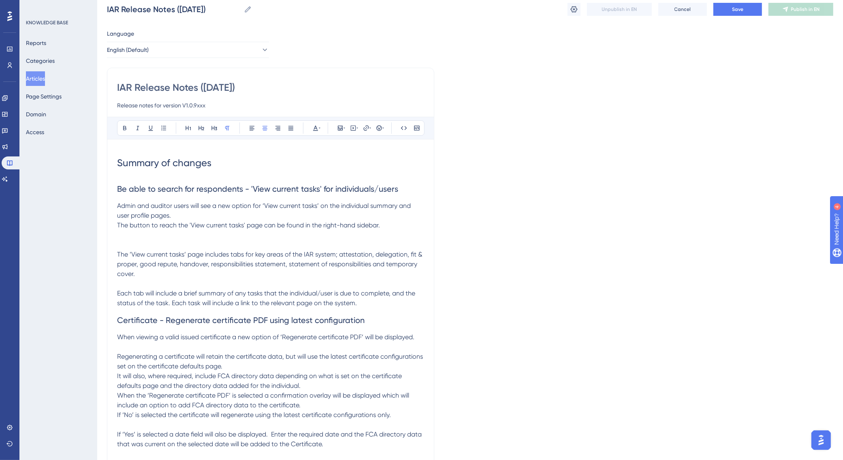
scroll to position [0, 0]
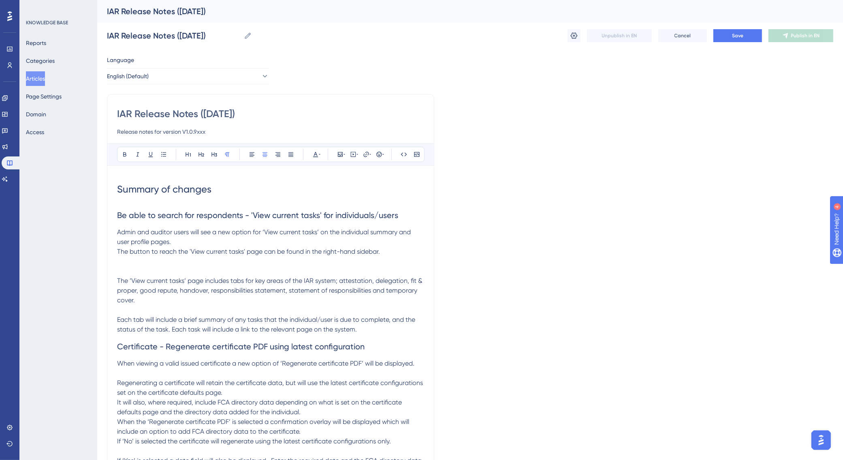
click at [161, 268] on p "The ’View current tasks’ page includes tabs for key areas of the IAR system; at…" at bounding box center [270, 285] width 307 height 39
click at [339, 156] on icon at bounding box center [340, 154] width 6 height 6
click at [343, 194] on span "Upload Image" at bounding box center [344, 193] width 33 height 6
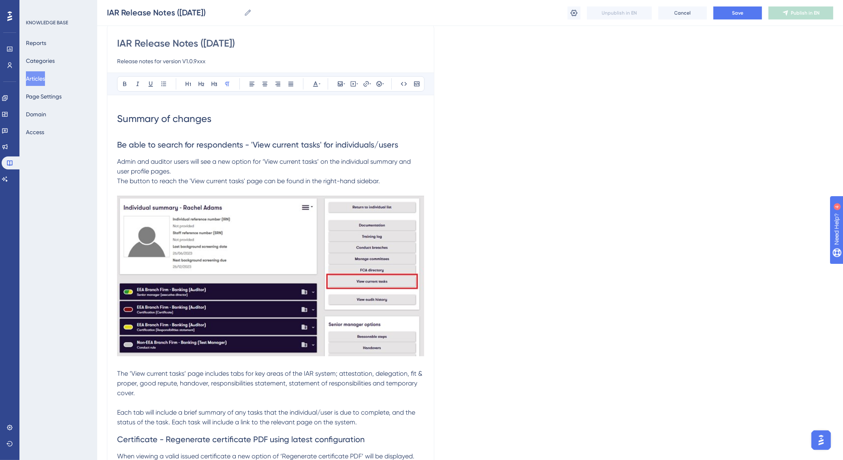
scroll to position [253, 0]
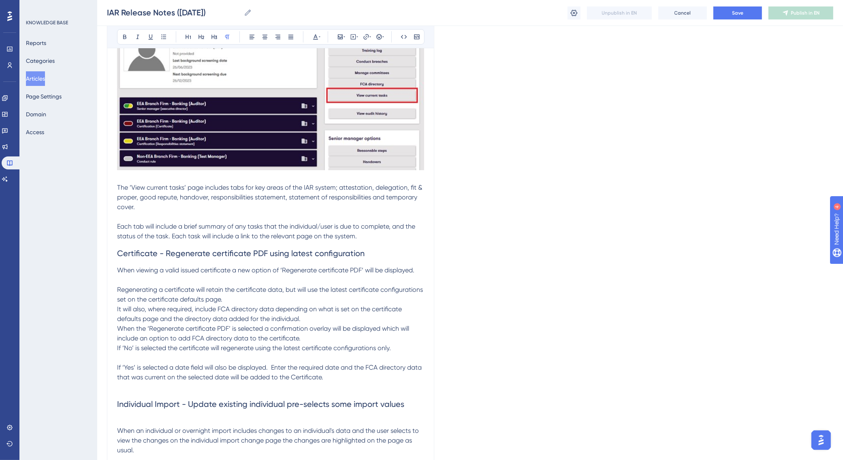
click at [234, 215] on p at bounding box center [270, 217] width 307 height 10
click at [339, 34] on icon at bounding box center [340, 37] width 6 height 6
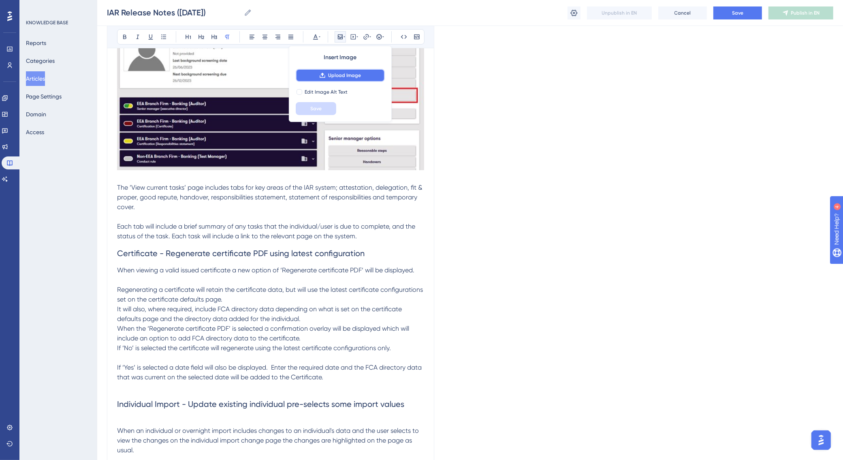
click at [339, 72] on span "Upload Image" at bounding box center [344, 75] width 33 height 6
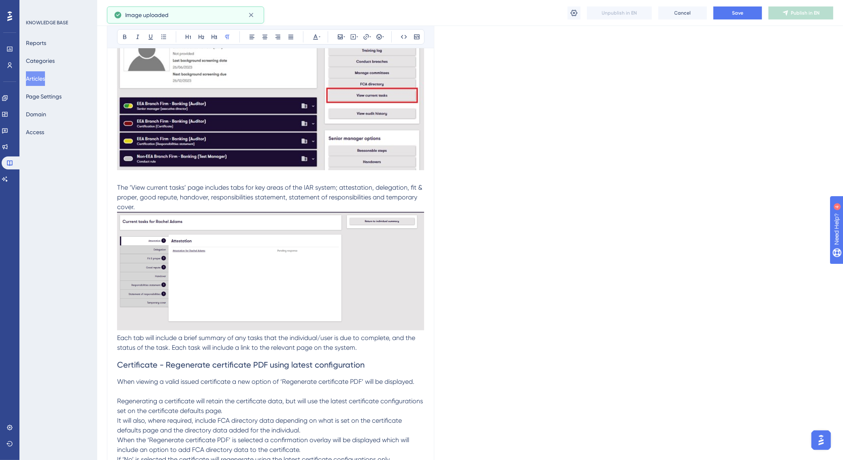
click at [177, 212] on img at bounding box center [270, 271] width 307 height 118
click at [154, 207] on p "The ’View current tasks’ page includes tabs for key areas of the IAR system; at…" at bounding box center [270, 192] width 307 height 39
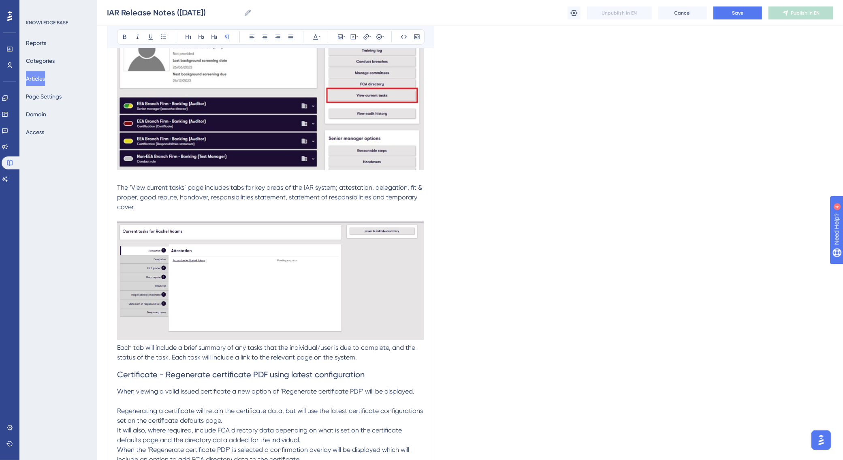
click at [426, 333] on div "IAR Release Notes ([DATE]) Release notes for version V1.0.9xxx Bold Italic Unde…" at bounding box center [270, 308] width 327 height 941
click at [118, 345] on span "Each tab will include a brief summary of any tasks that the individual/user is …" at bounding box center [267, 351] width 300 height 17
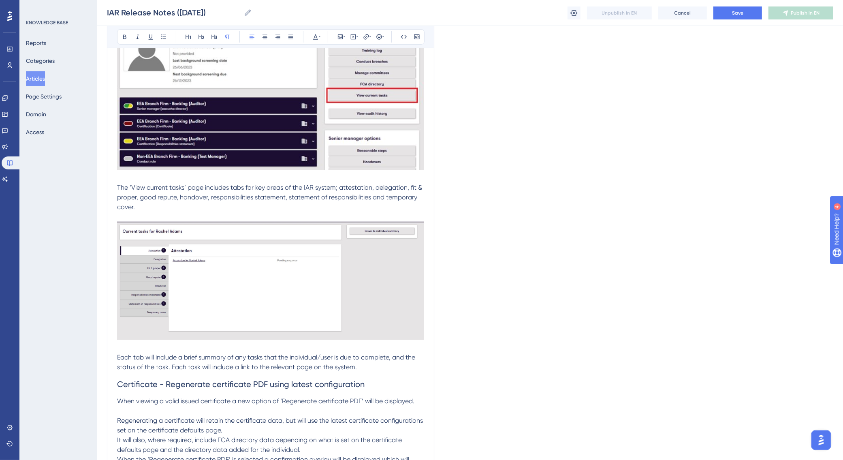
click at [183, 410] on p at bounding box center [270, 411] width 307 height 10
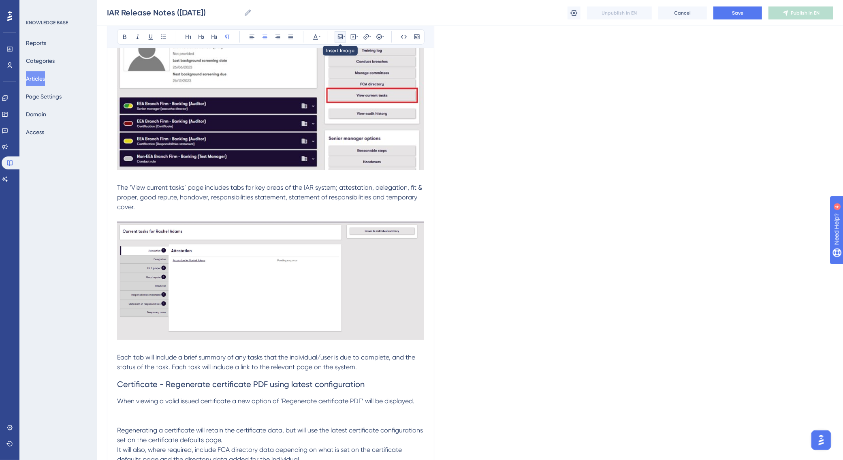
click at [341, 36] on icon at bounding box center [340, 37] width 6 height 6
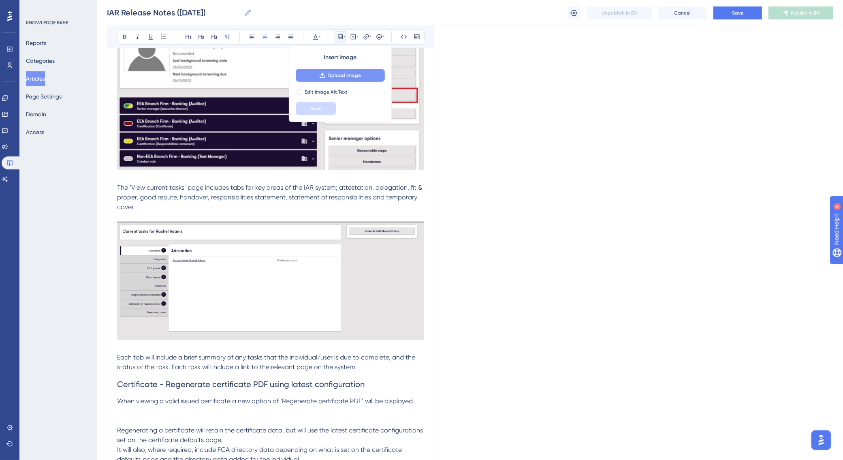
click at [348, 75] on span "Upload Image" at bounding box center [344, 75] width 33 height 6
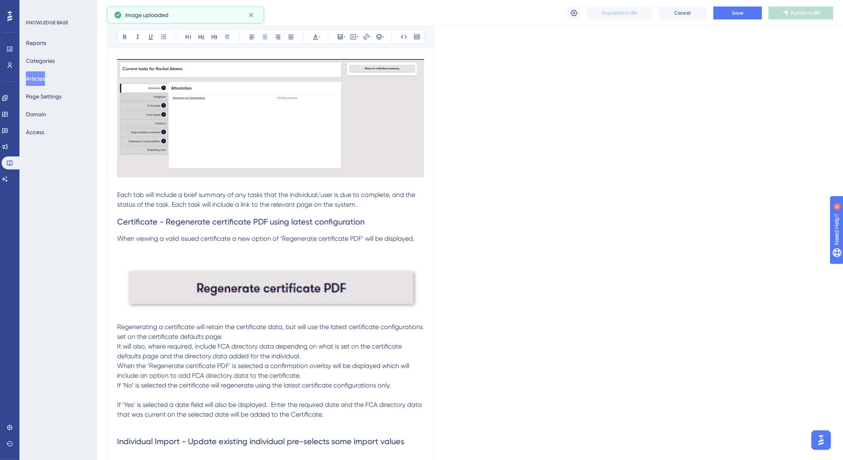
scroll to position [506, 0]
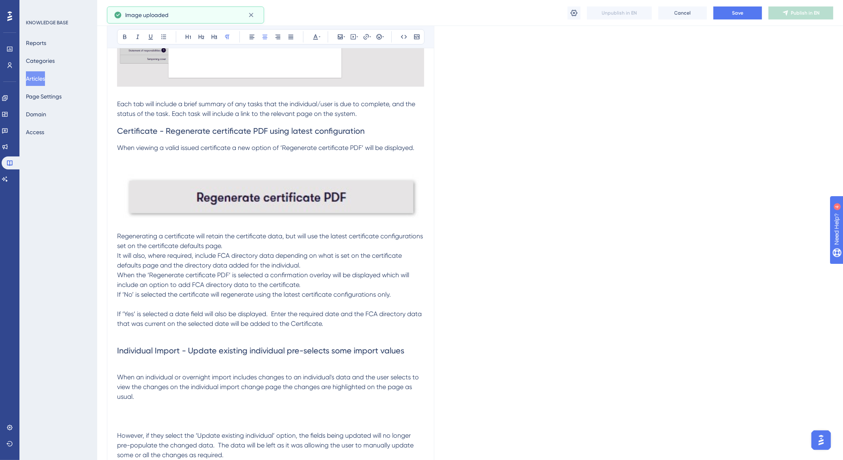
click at [301, 154] on p at bounding box center [270, 158] width 307 height 10
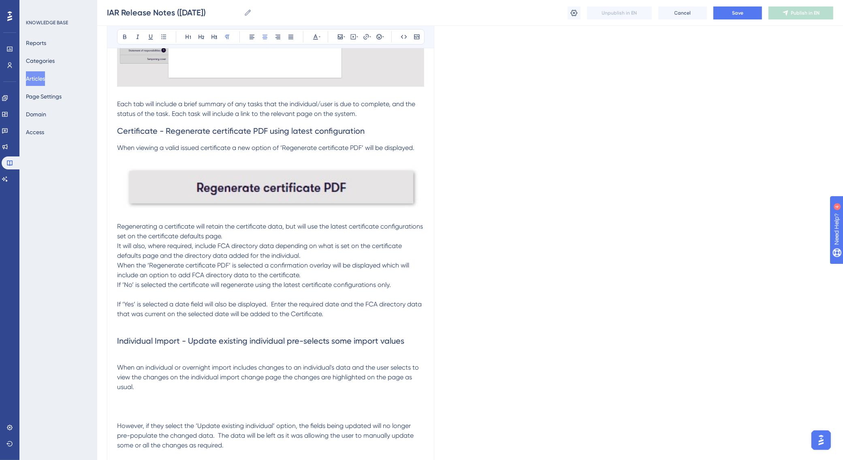
click at [286, 175] on img at bounding box center [270, 186] width 307 height 66
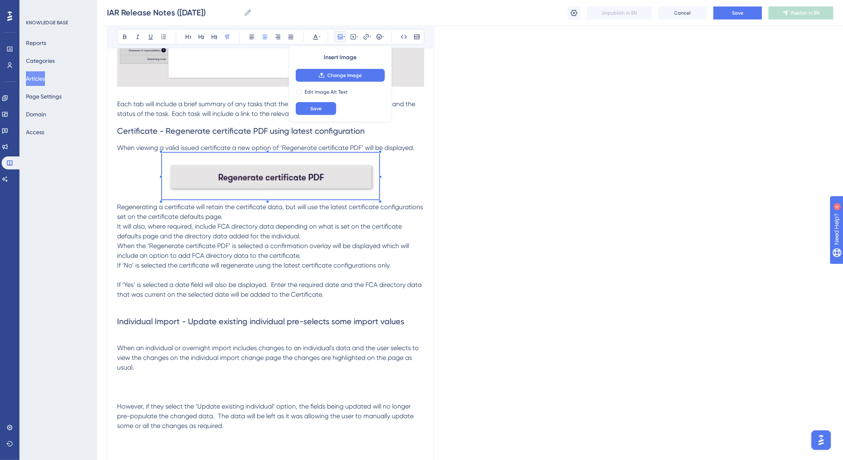
click at [205, 195] on span at bounding box center [270, 177] width 217 height 49
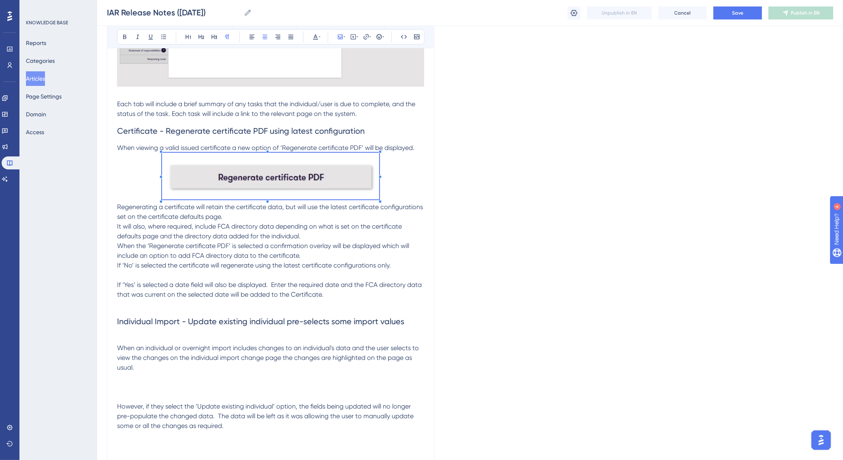
click at [144, 276] on p at bounding box center [270, 275] width 307 height 10
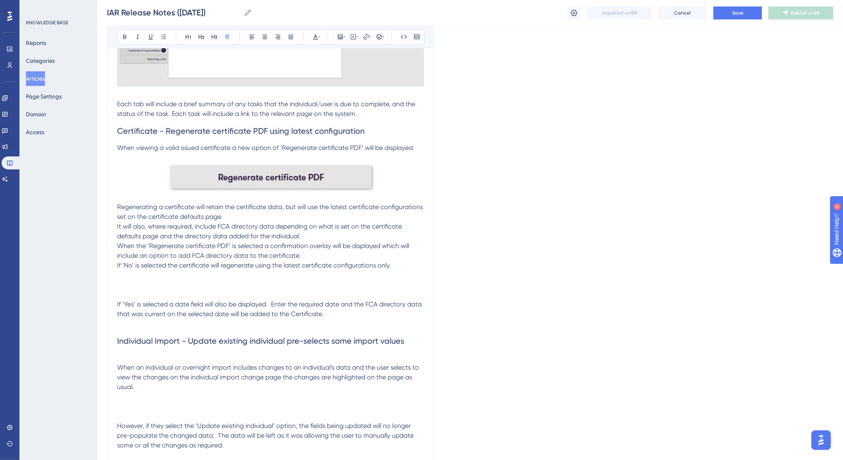
click at [123, 284] on p at bounding box center [270, 285] width 307 height 10
click at [341, 35] on icon at bounding box center [340, 37] width 6 height 6
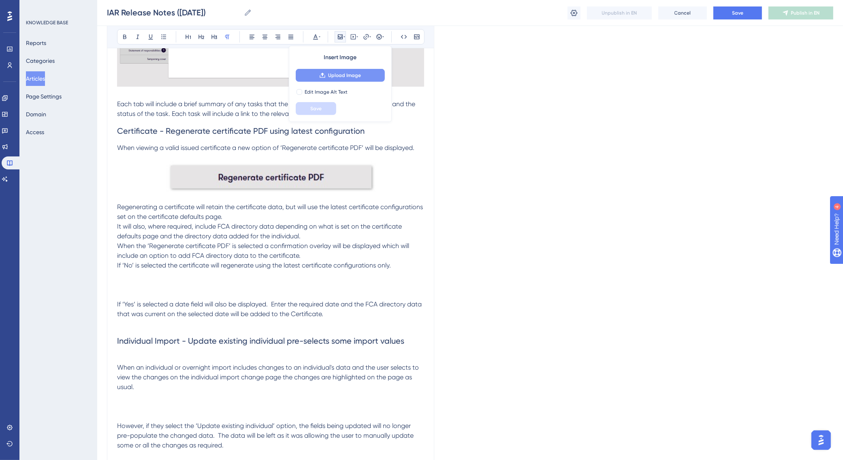
click at [330, 71] on button "Upload Image" at bounding box center [340, 75] width 89 height 13
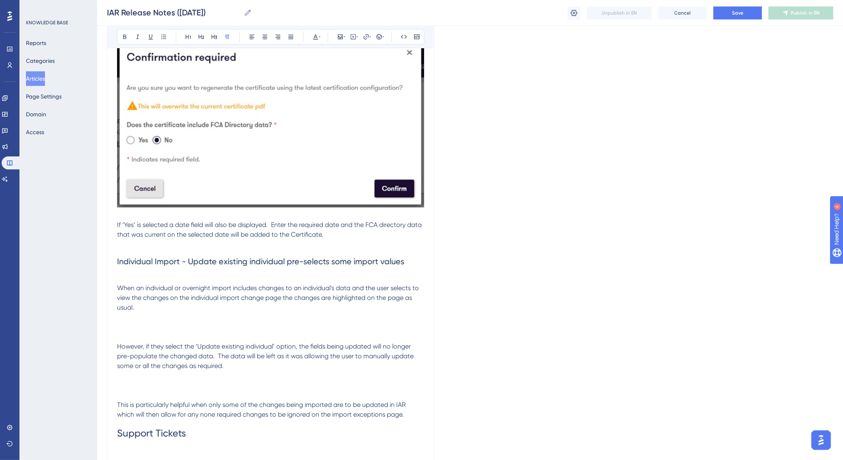
scroll to position [759, 0]
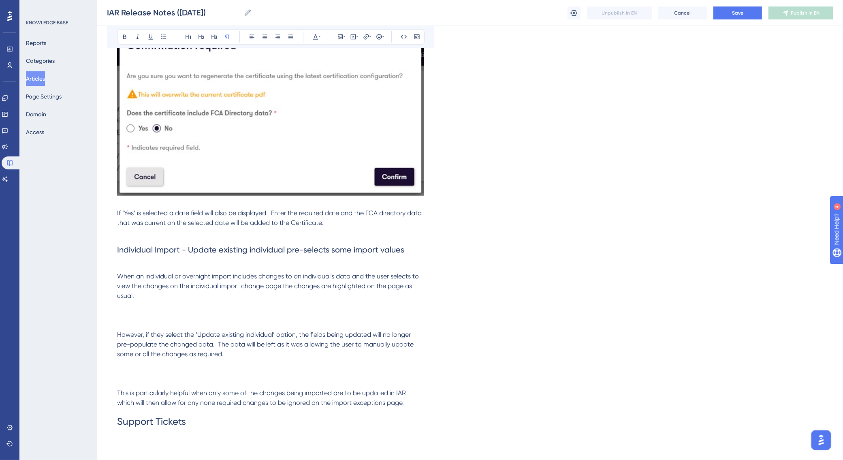
click at [373, 225] on p "If ‘Yes’ is selected a date field will also be displayed. Enter the required da…" at bounding box center [270, 217] width 307 height 19
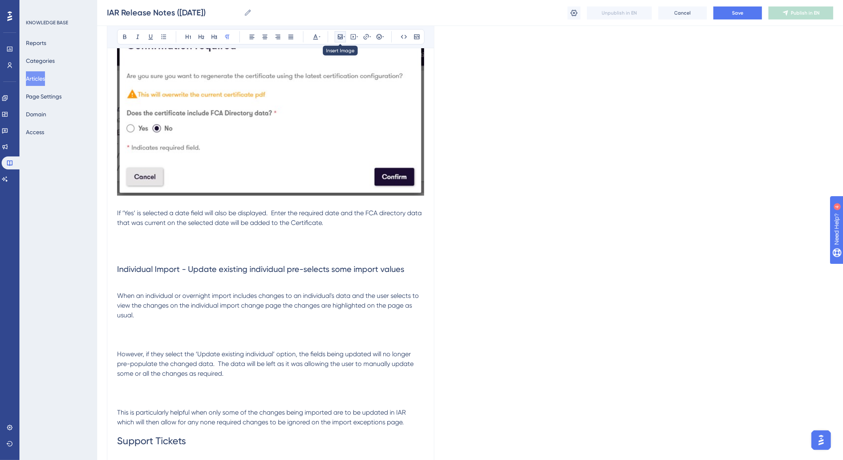
click at [339, 35] on icon at bounding box center [340, 37] width 6 height 6
click at [347, 73] on span "Upload Image" at bounding box center [344, 75] width 33 height 6
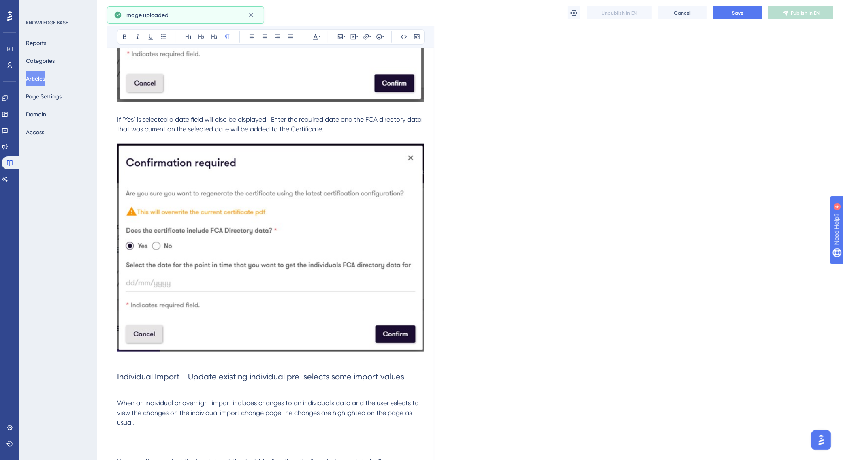
scroll to position [1012, 0]
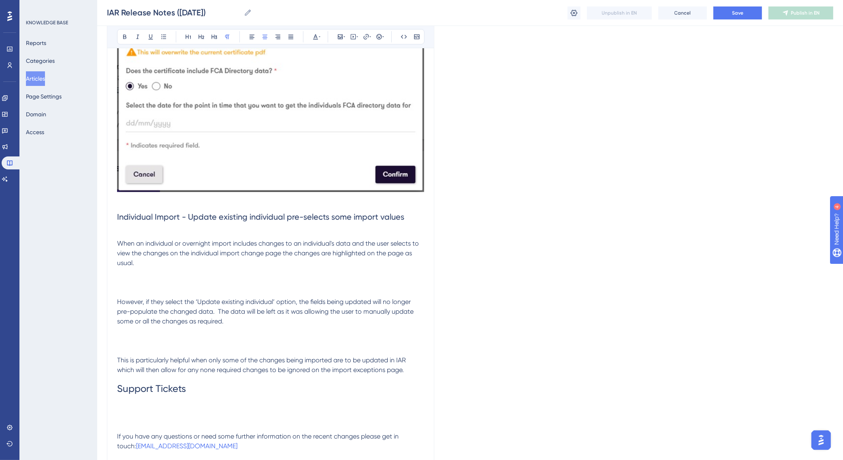
click at [130, 277] on p at bounding box center [270, 282] width 307 height 10
click at [338, 36] on icon at bounding box center [340, 36] width 5 height 5
click at [338, 71] on button "Upload Image" at bounding box center [340, 75] width 89 height 13
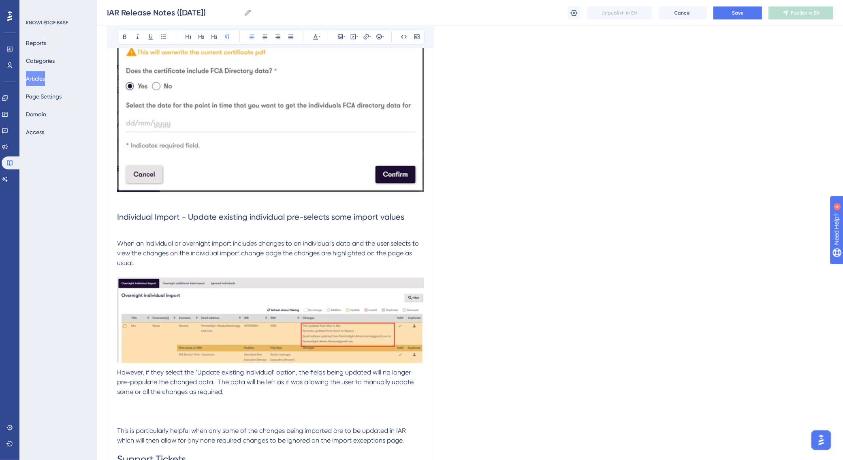
click at [150, 260] on p "When an individual or overnight import includes changes to an individual's data…" at bounding box center [270, 253] width 307 height 29
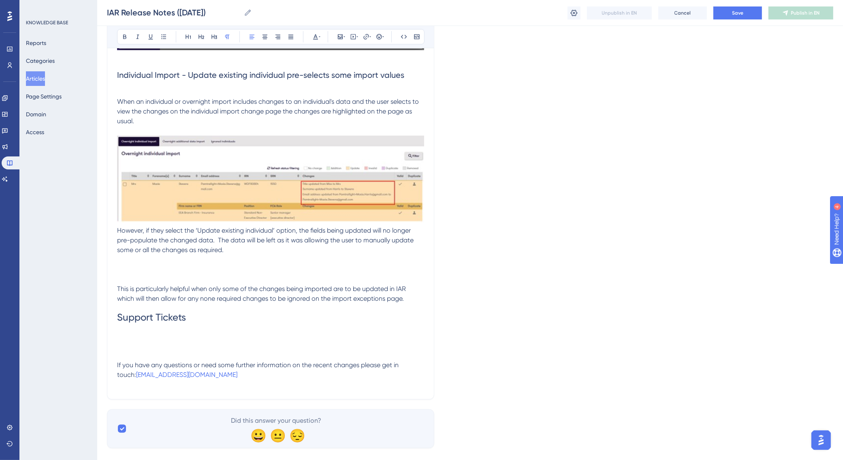
scroll to position [1167, 0]
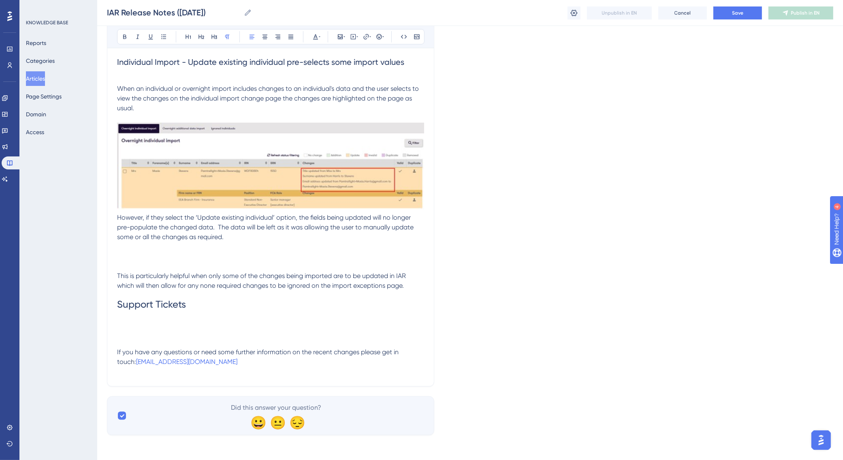
click at [118, 217] on span "However, if they select the ‘Update existing individual’ option, the fields bei…" at bounding box center [266, 226] width 298 height 27
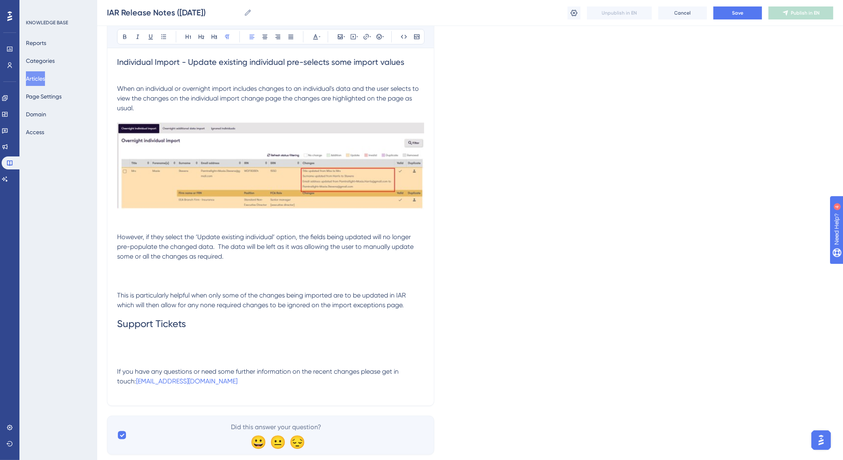
click at [130, 217] on p at bounding box center [270, 218] width 307 height 10
click at [341, 37] on icon at bounding box center [340, 36] width 5 height 5
click at [337, 77] on span "Upload Image" at bounding box center [344, 75] width 33 height 6
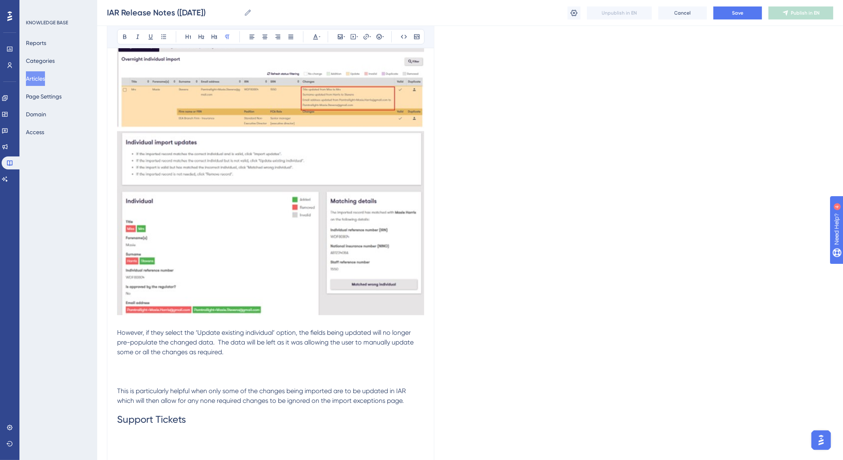
scroll to position [1363, 0]
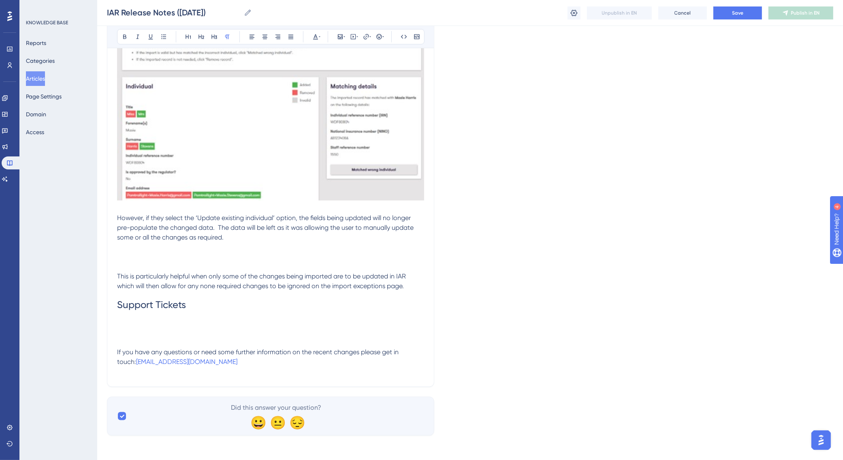
click at [132, 262] on p at bounding box center [270, 267] width 307 height 10
click at [125, 247] on p at bounding box center [270, 247] width 307 height 10
click at [341, 34] on icon at bounding box center [340, 37] width 6 height 6
click at [349, 76] on span "Upload Image" at bounding box center [344, 75] width 33 height 6
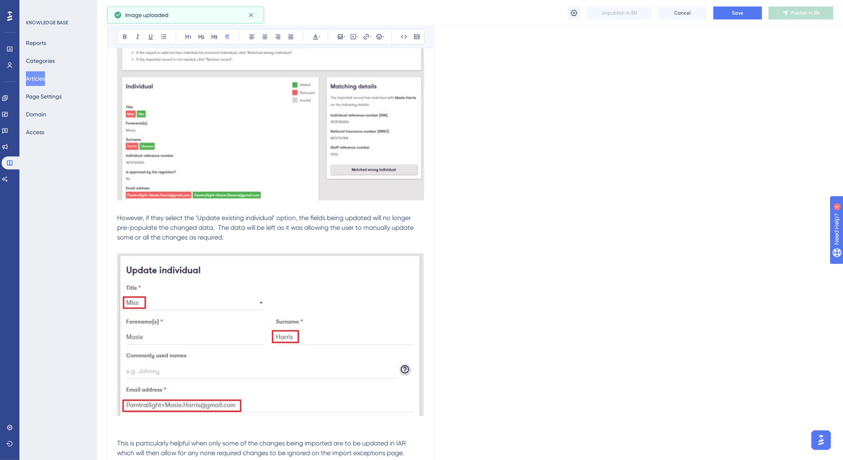
click at [120, 424] on p at bounding box center [270, 424] width 307 height 10
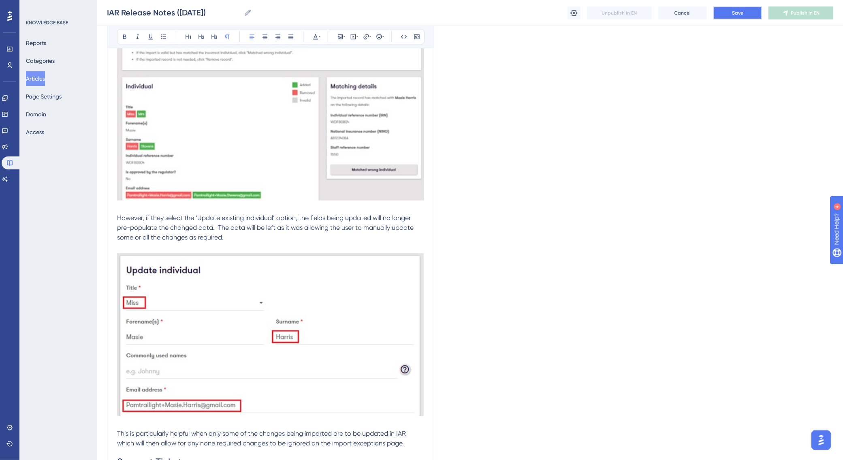
click at [746, 15] on button "Save" at bounding box center [737, 12] width 49 height 13
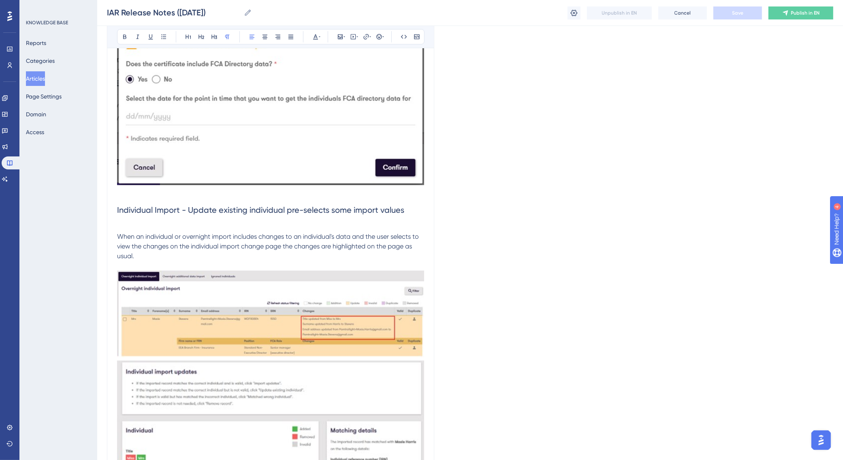
scroll to position [1063, 0]
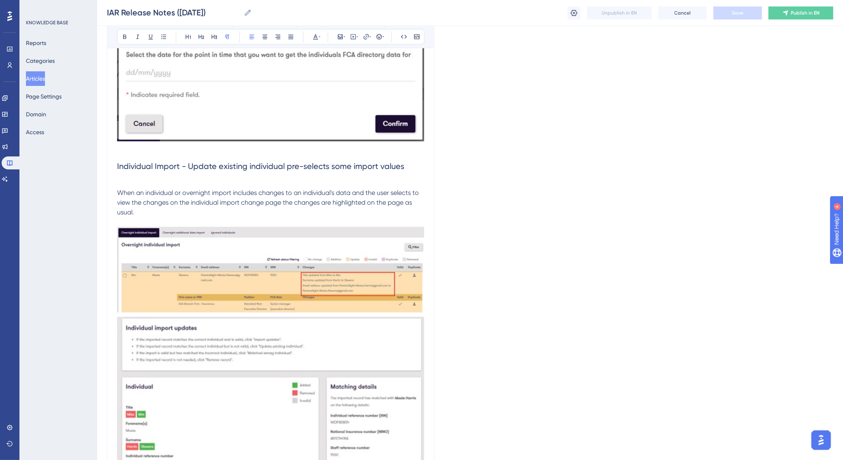
click at [134, 181] on p at bounding box center [270, 183] width 307 height 10
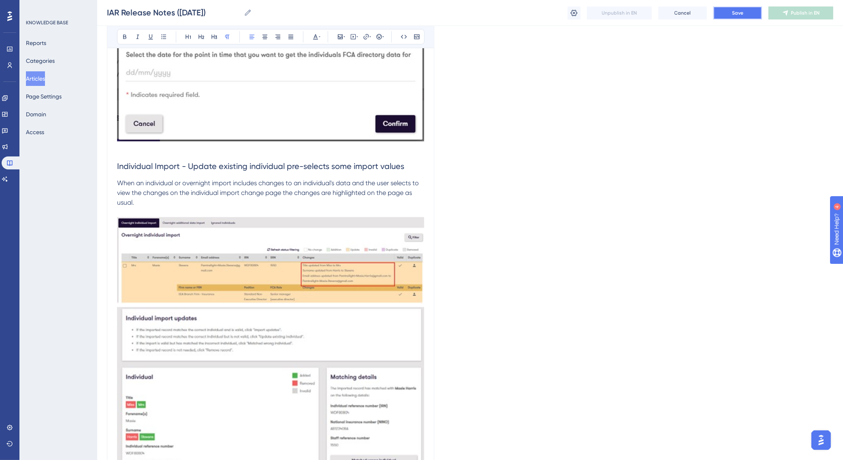
click at [722, 11] on button "Save" at bounding box center [737, 12] width 49 height 13
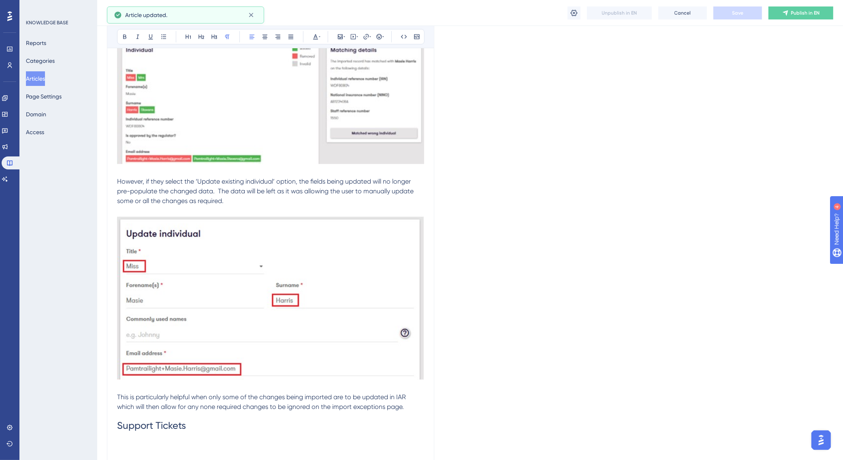
scroll to position [1511, 0]
